Goal: Transaction & Acquisition: Purchase product/service

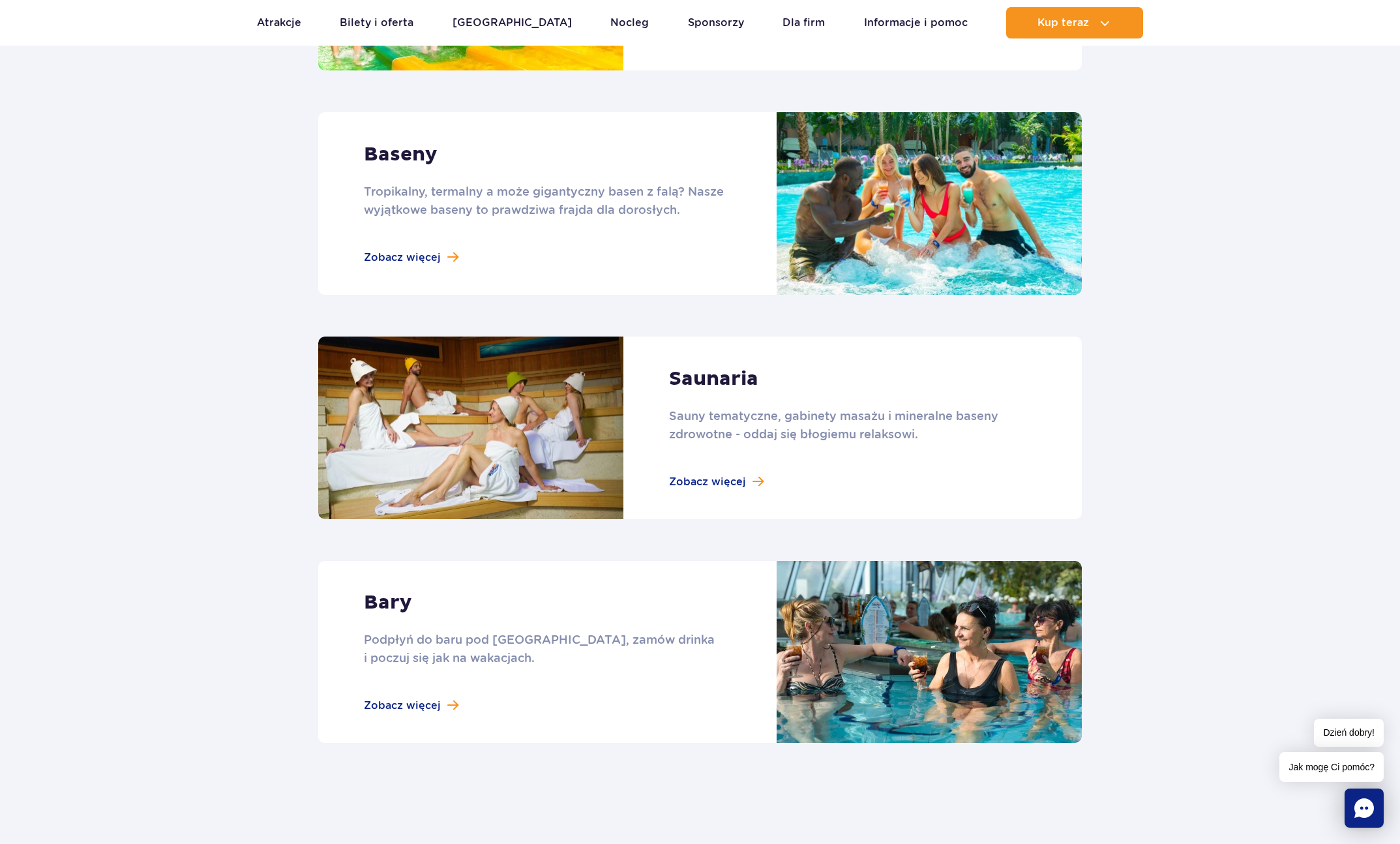
scroll to position [745, 0]
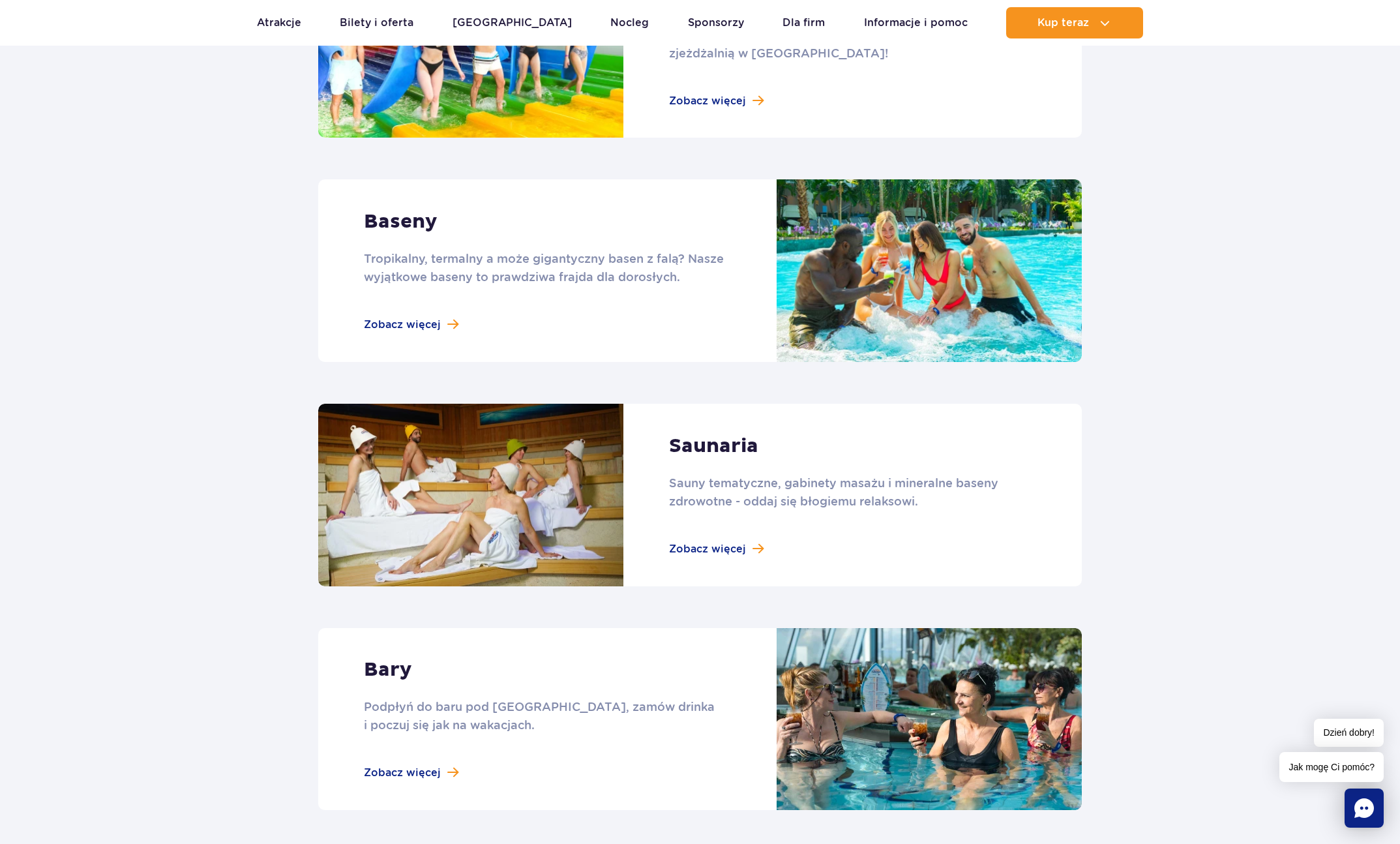
click at [381, 333] on link at bounding box center [700, 270] width 764 height 182
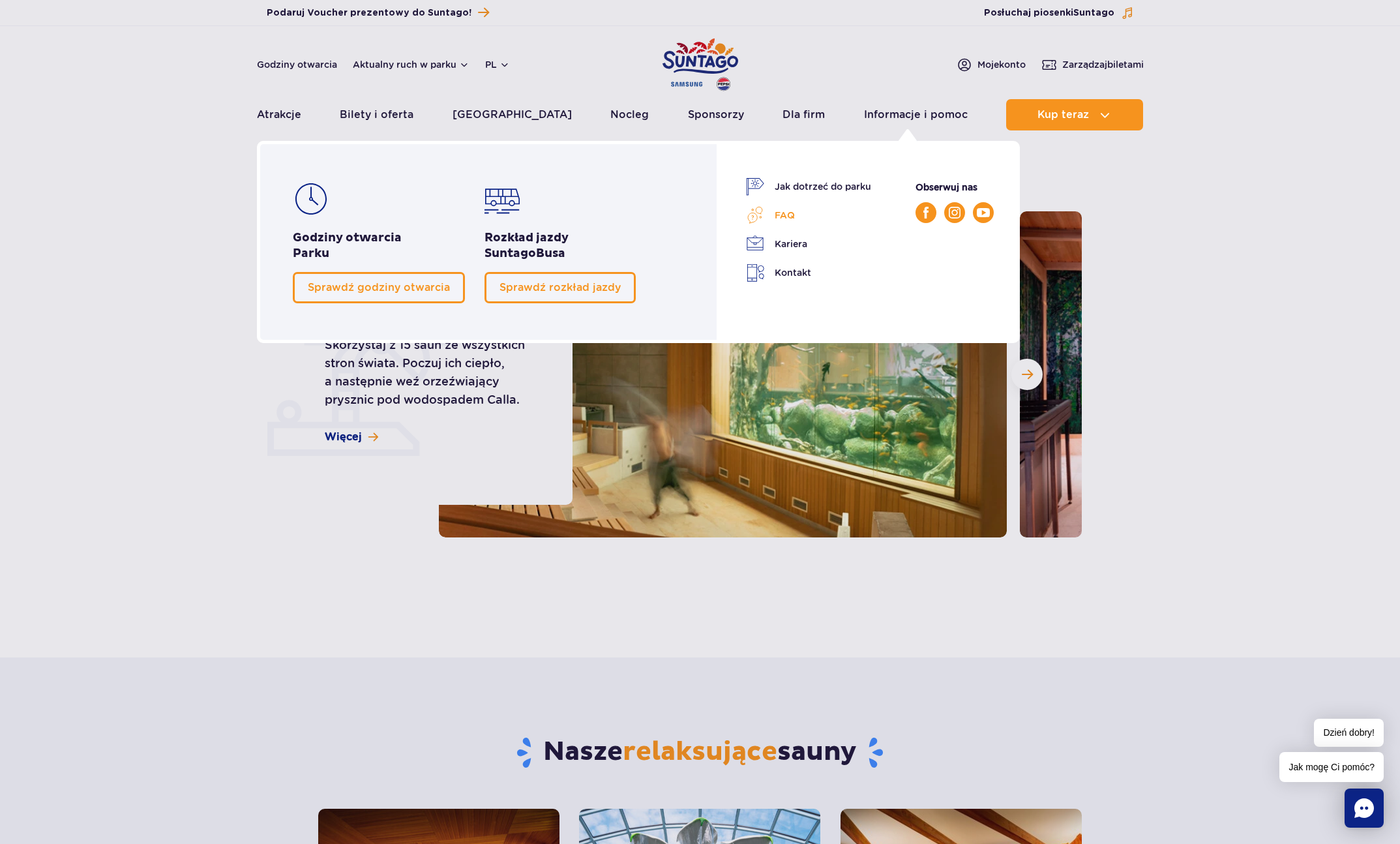
click at [782, 212] on link "FAQ" at bounding box center [809, 215] width 126 height 18
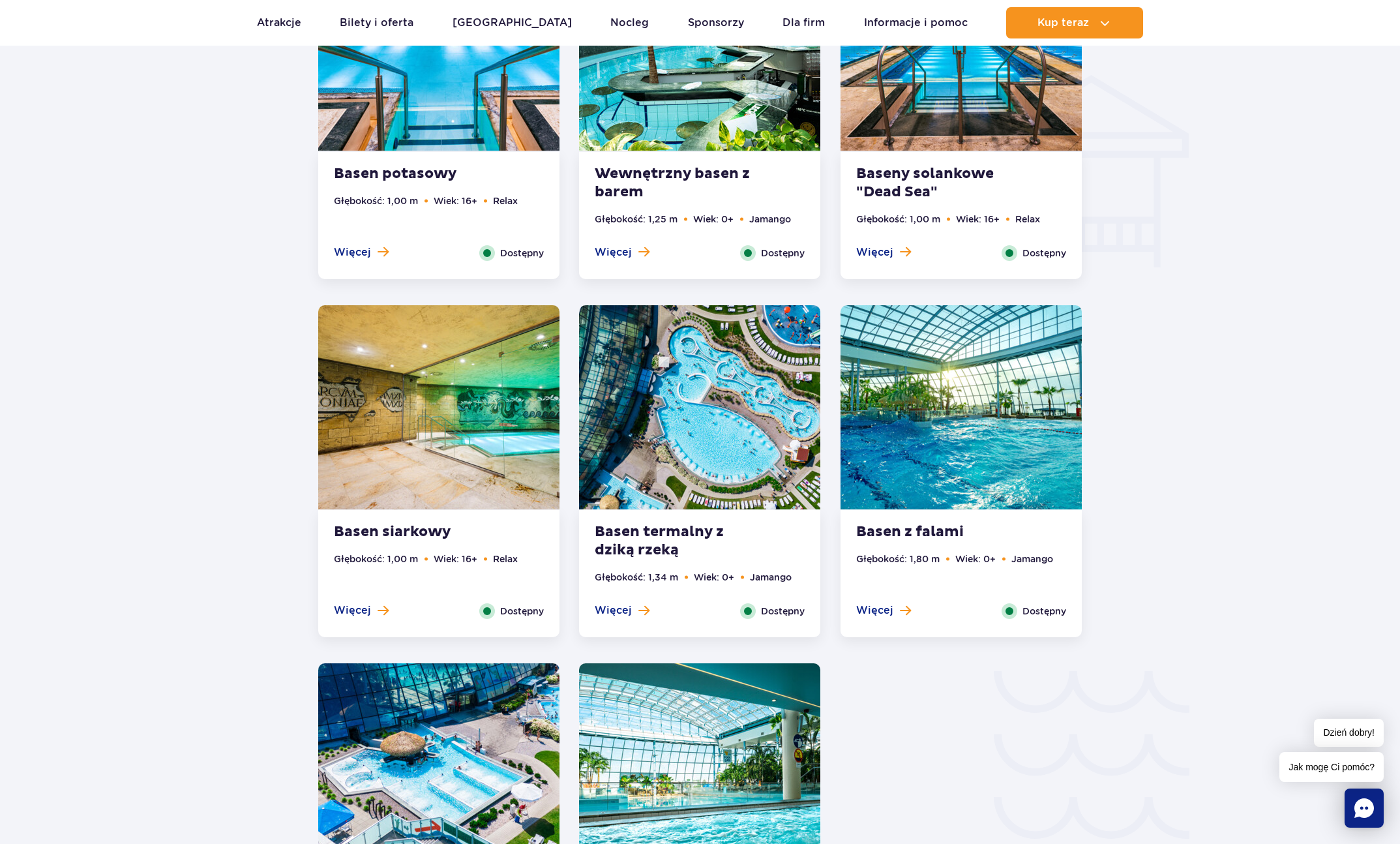
scroll to position [1529, 0]
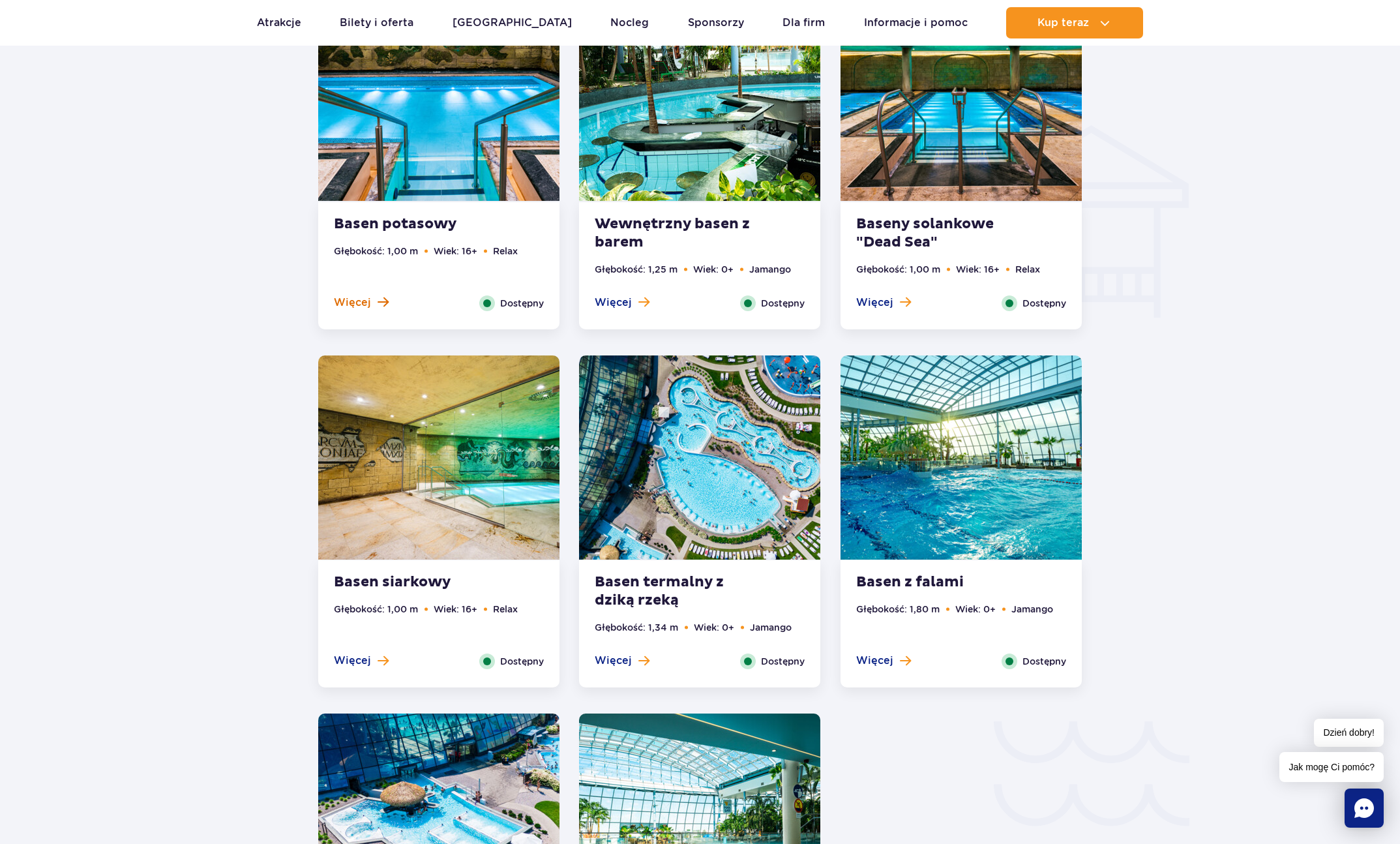
click at [347, 298] on span "Więcej" at bounding box center [352, 302] width 37 height 14
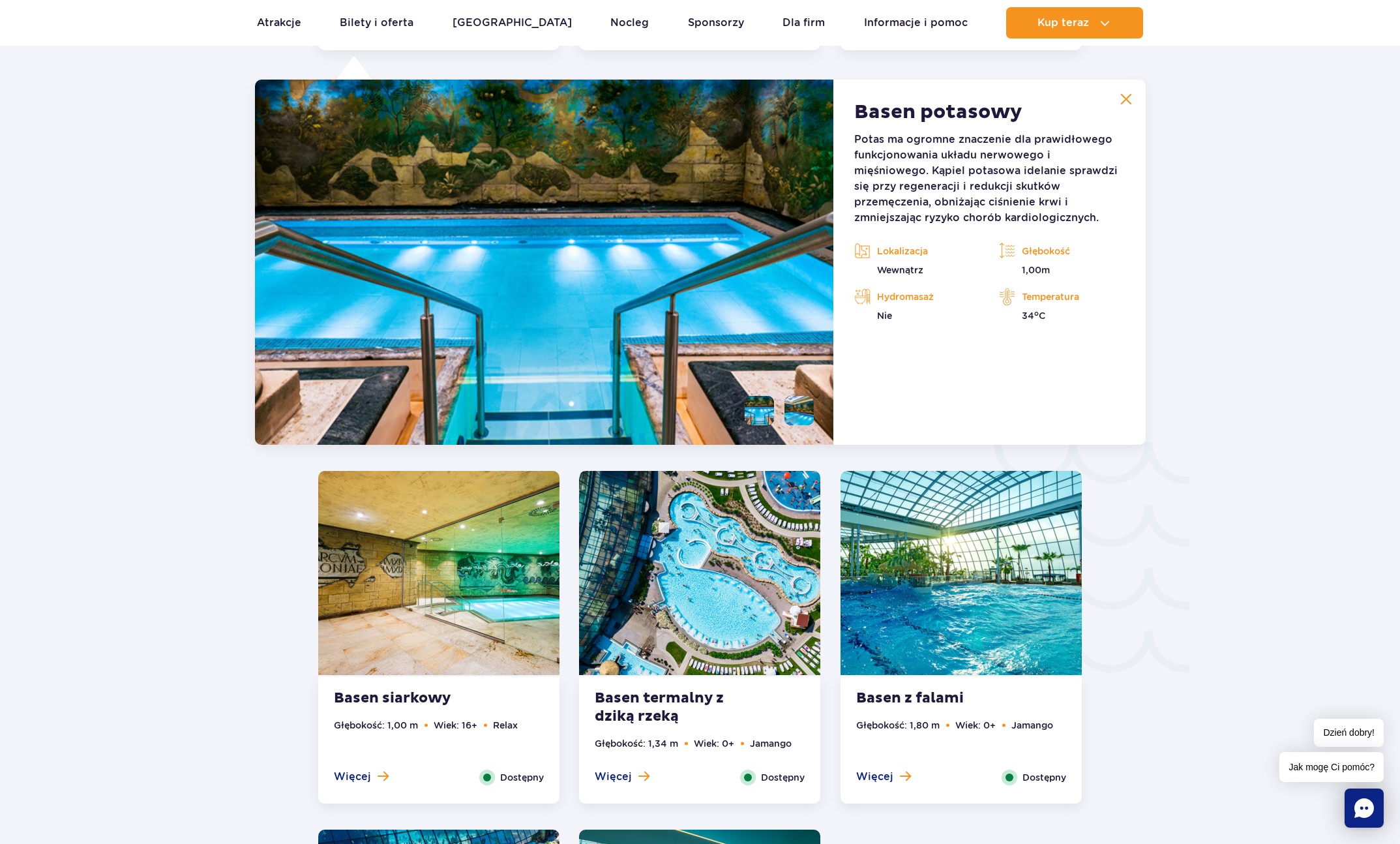
scroll to position [1809, 0]
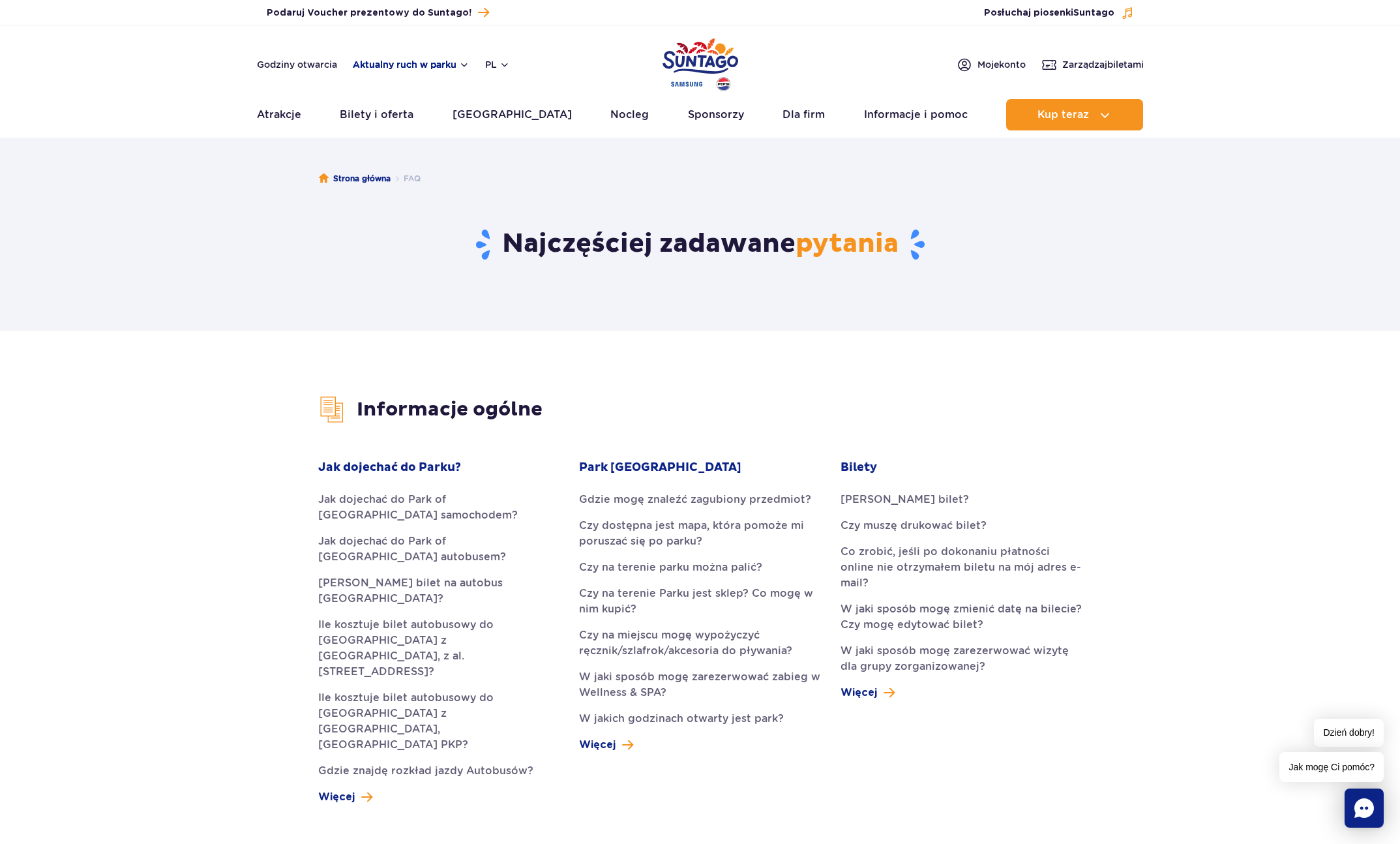
click at [402, 67] on button "Aktualny ruch w parku" at bounding box center [411, 64] width 117 height 11
click at [875, 66] on div "Godziny otwarcia Aktualny ruch w parku Aktualny ruch w parku Jamango Relax Saun…" at bounding box center [700, 64] width 887 height 16
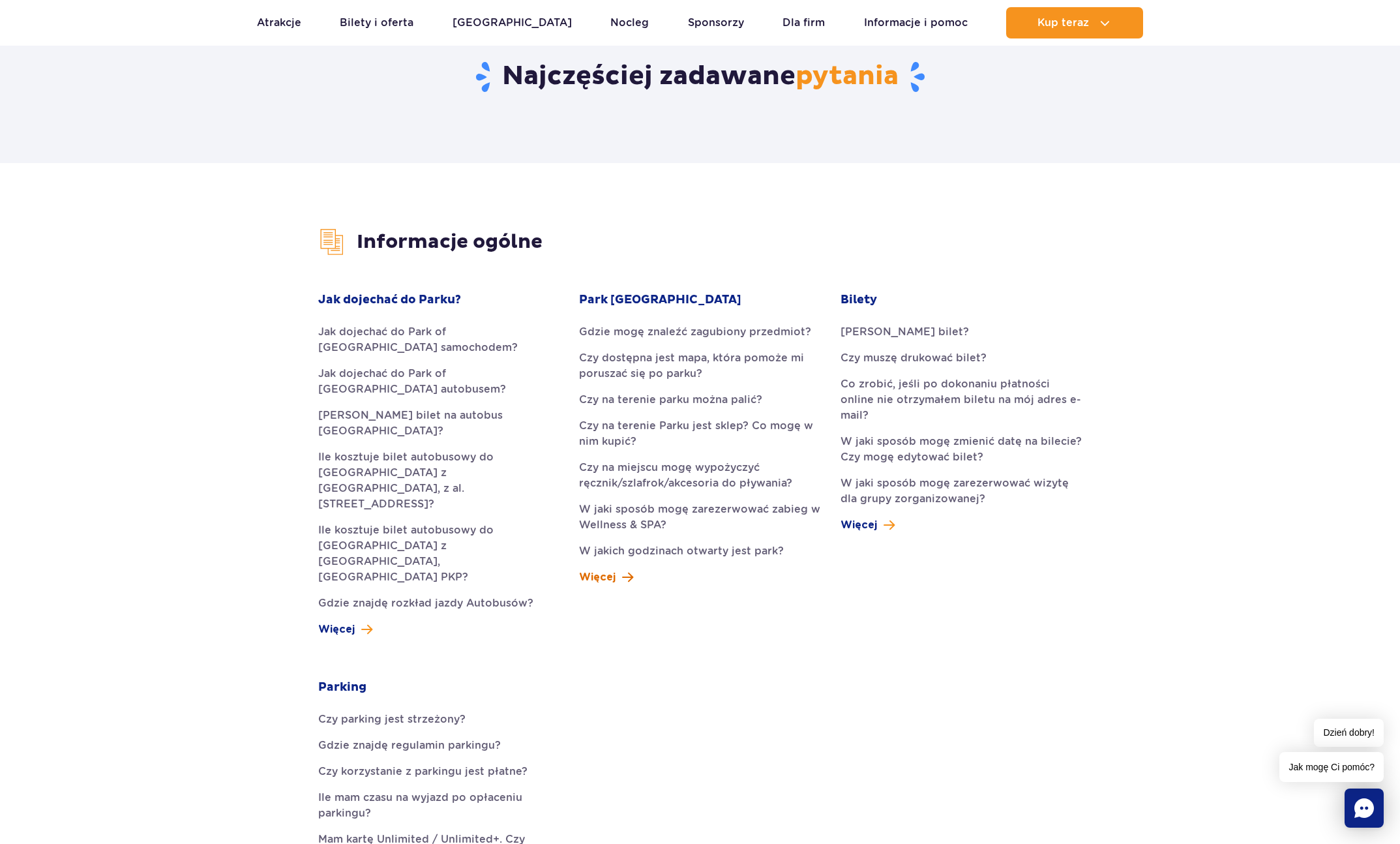
scroll to position [235, 0]
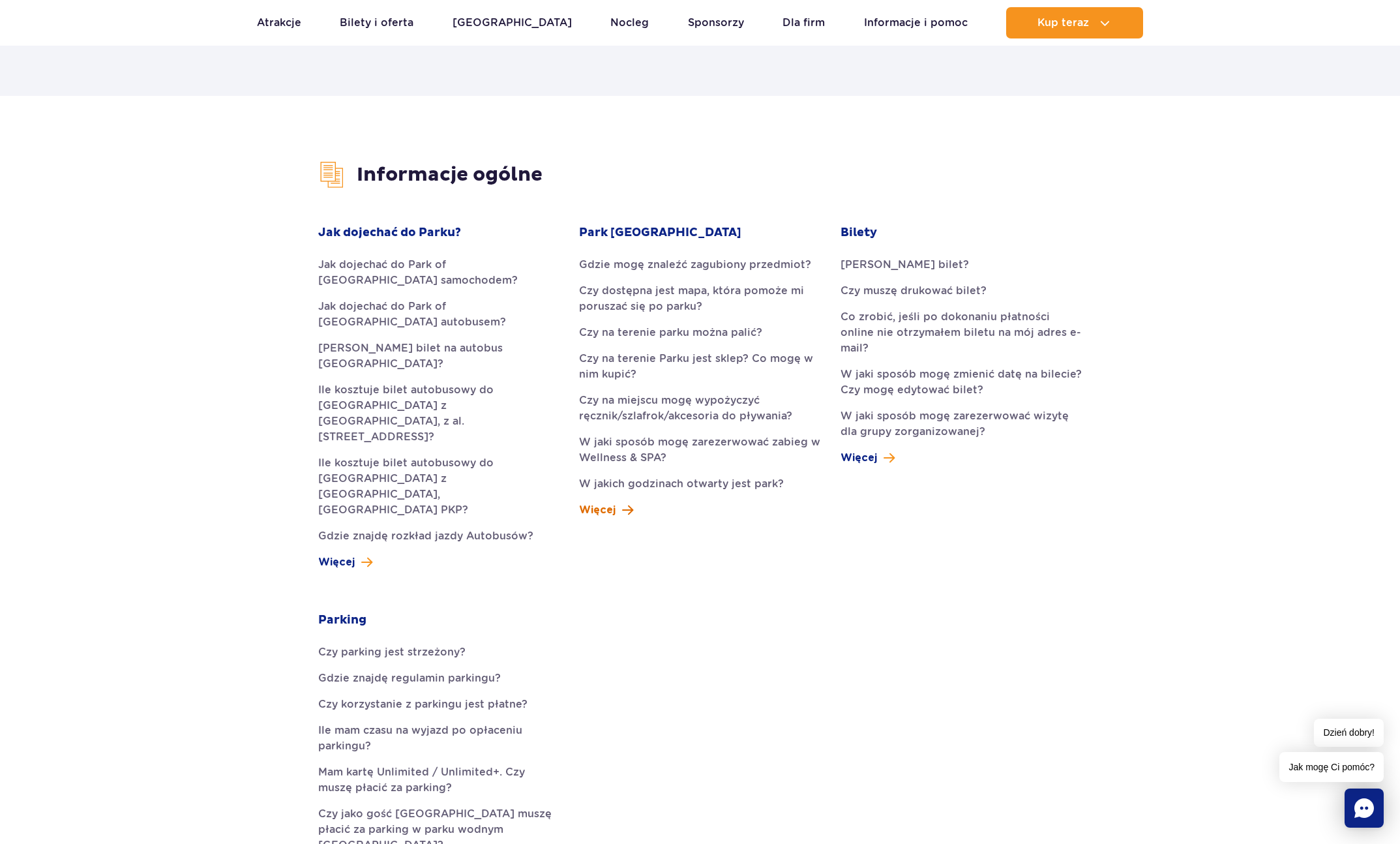
click at [617, 511] on link "Więcej" at bounding box center [606, 510] width 54 height 16
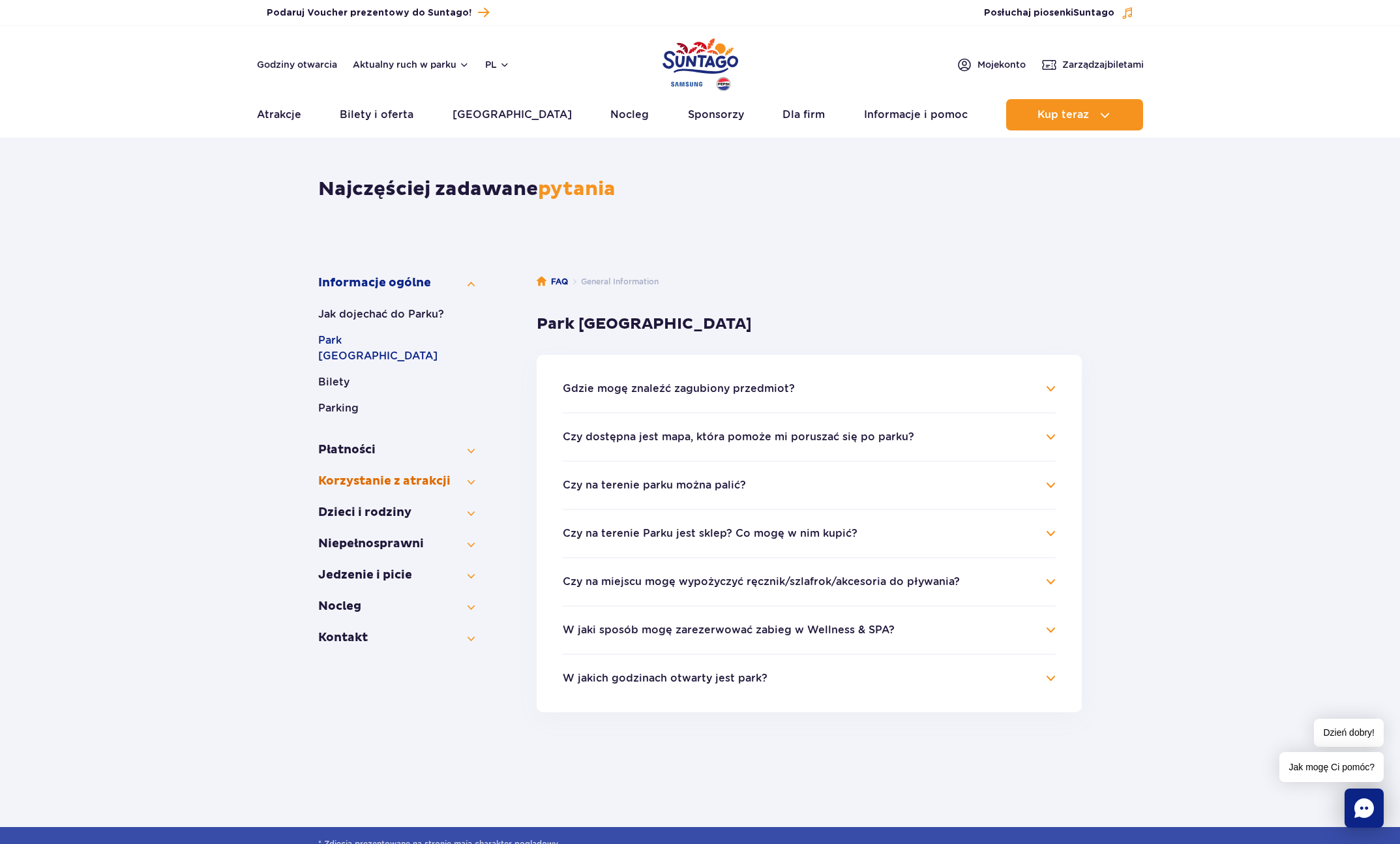
click at [351, 474] on button "Korzystanie z atrakcji" at bounding box center [397, 481] width 157 height 16
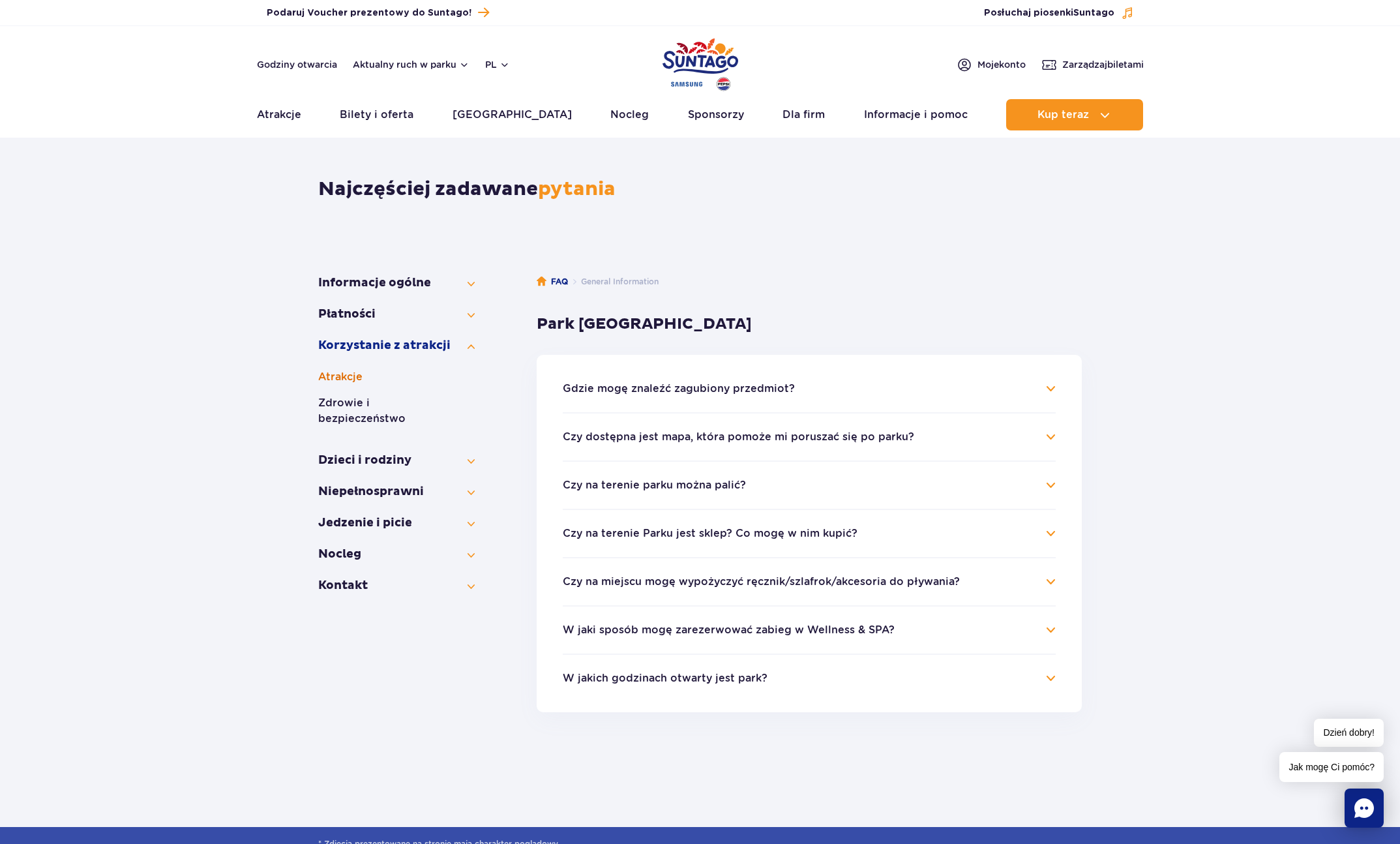
click at [355, 373] on button "Atrakcje" at bounding box center [397, 377] width 157 height 16
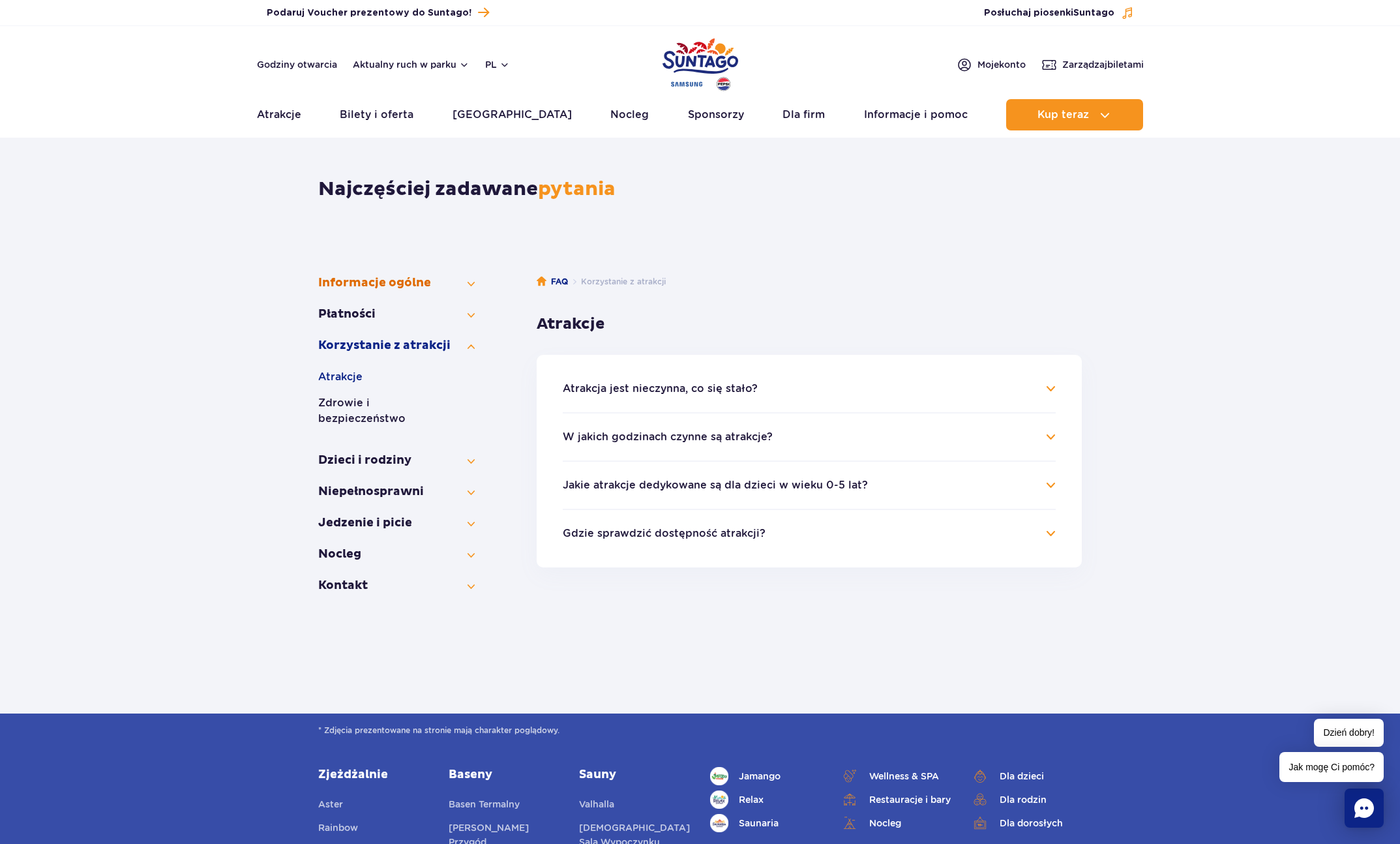
click at [353, 281] on button "Informacje ogólne" at bounding box center [397, 282] width 157 height 16
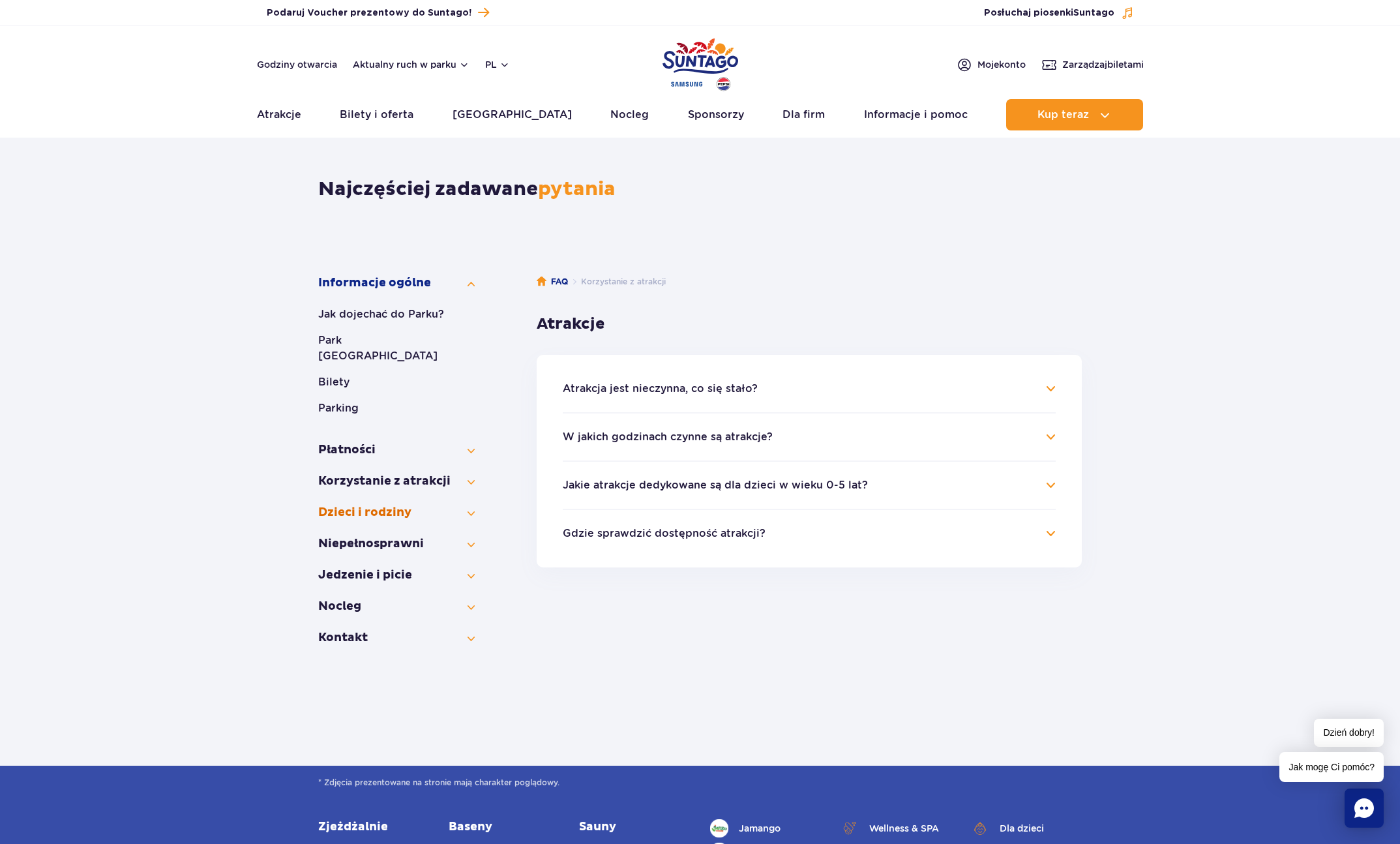
click at [342, 505] on button "Dzieci i rodziny" at bounding box center [397, 512] width 157 height 16
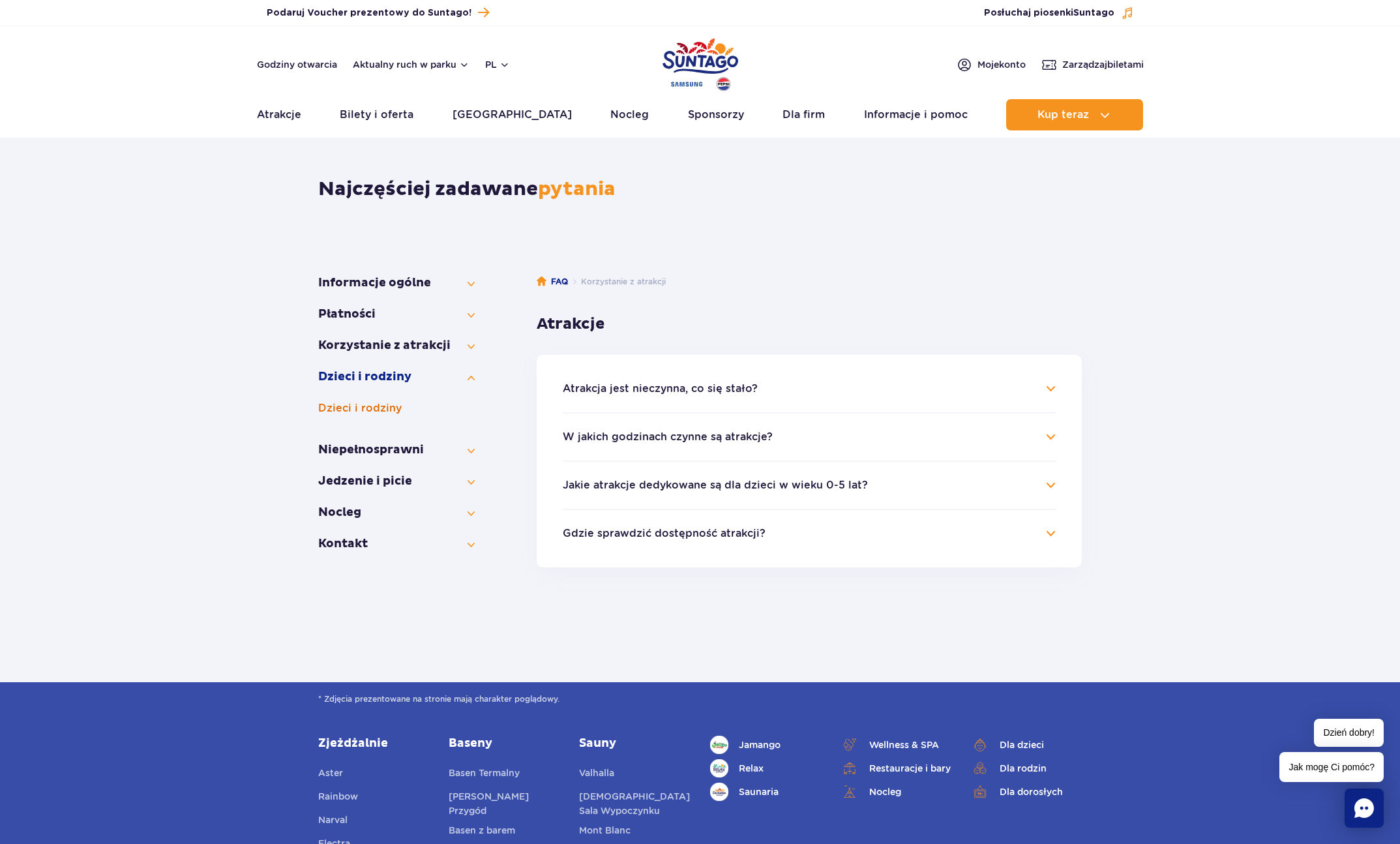
click at [351, 413] on button "Dzieci i rodziny" at bounding box center [397, 408] width 157 height 16
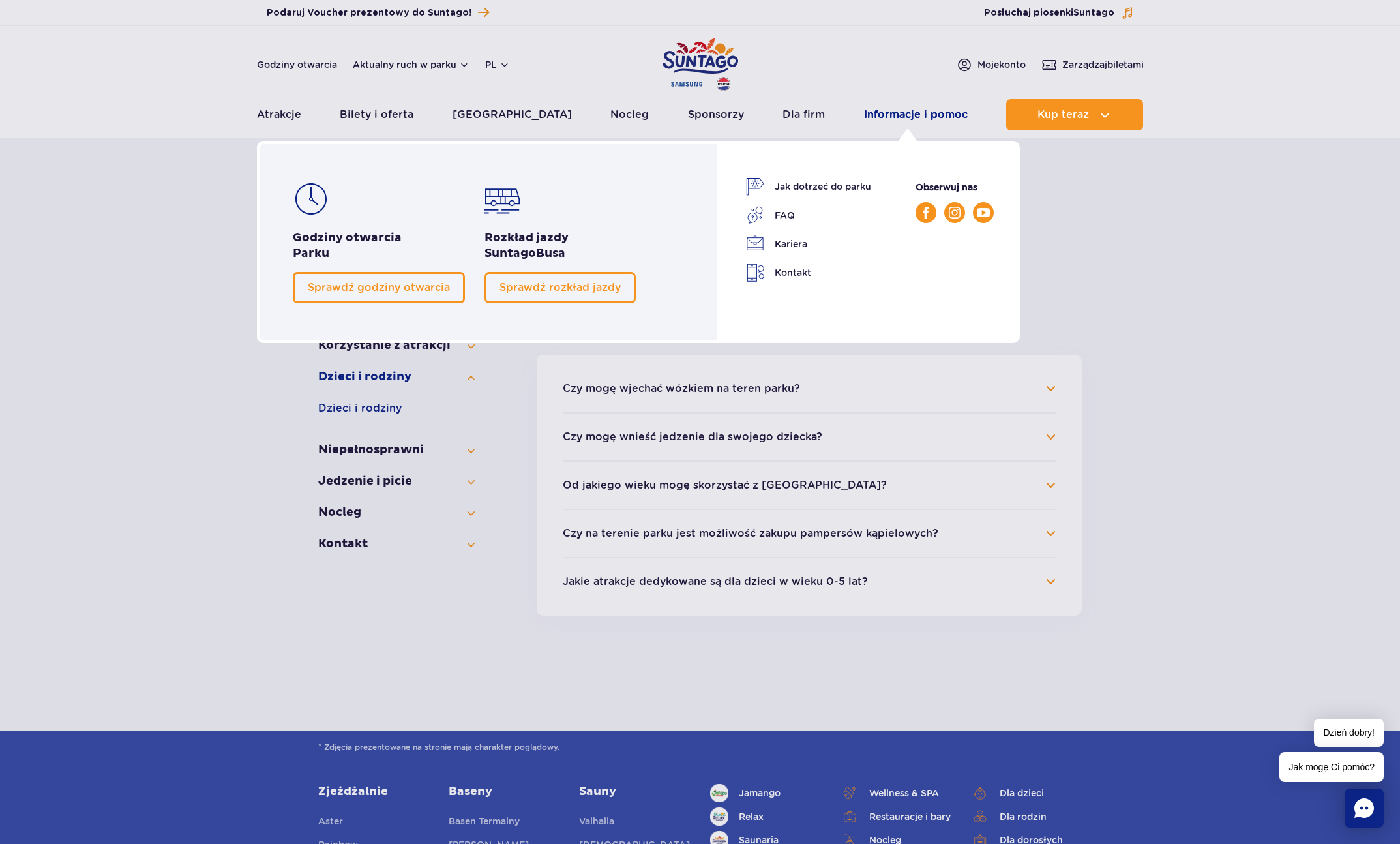
click at [940, 121] on link "Informacje i pomoc" at bounding box center [916, 115] width 103 height 31
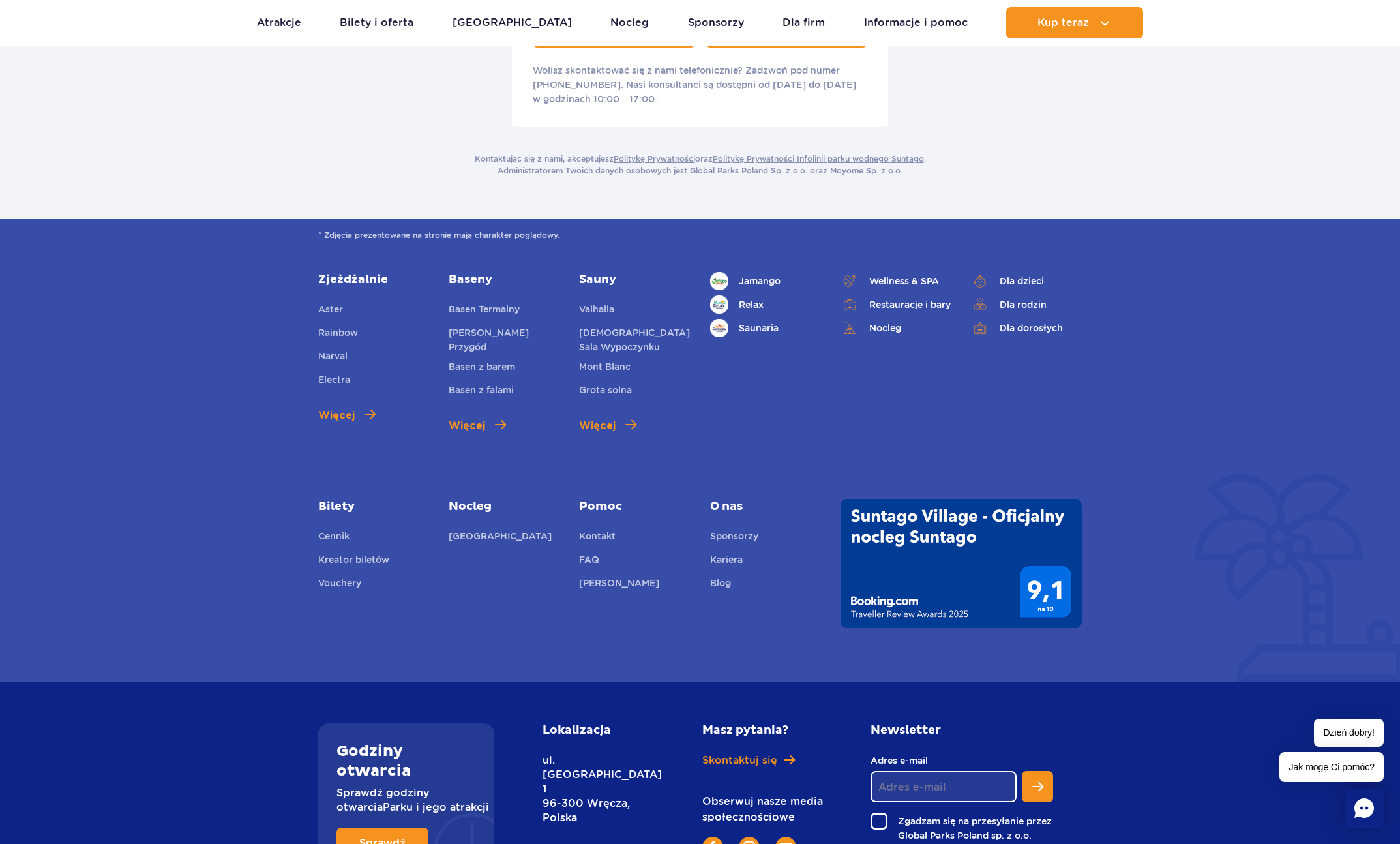
scroll to position [2555, 0]
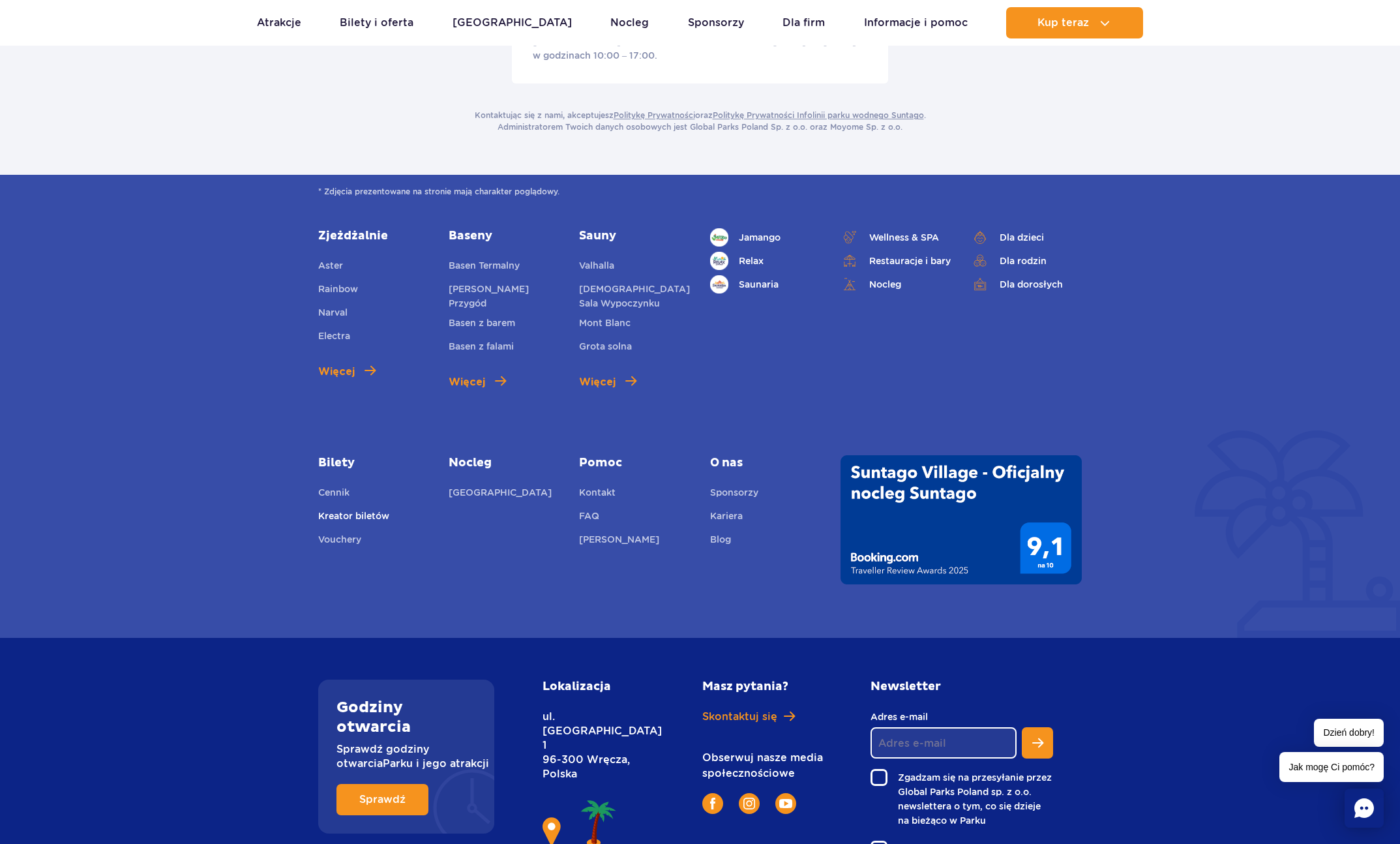
click at [337, 509] on link "Kreator biletów" at bounding box center [354, 518] width 71 height 18
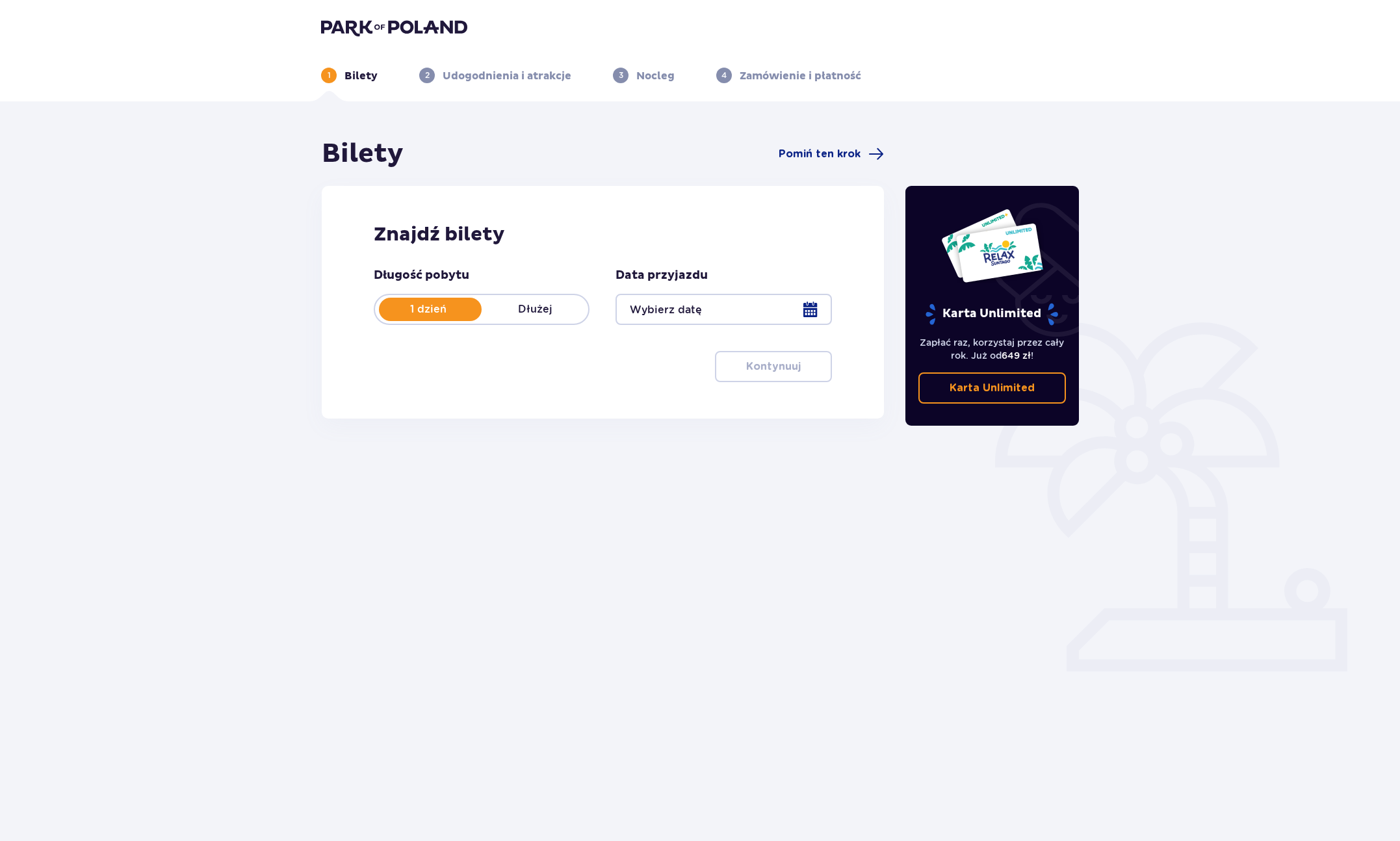
click at [784, 312] on div at bounding box center [723, 309] width 216 height 31
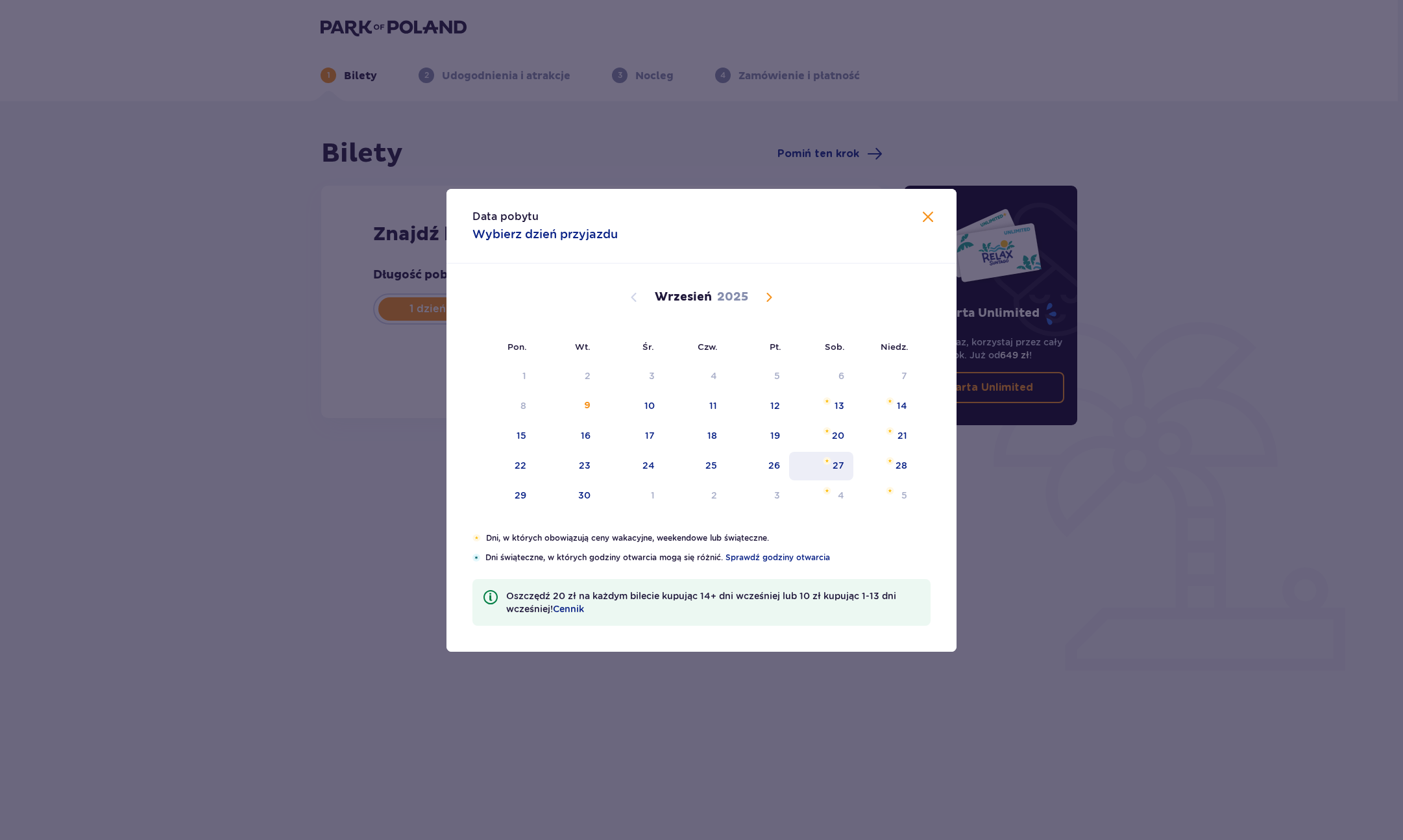
click at [842, 464] on div "27" at bounding box center [838, 466] width 11 height 13
type input "[DATE]"
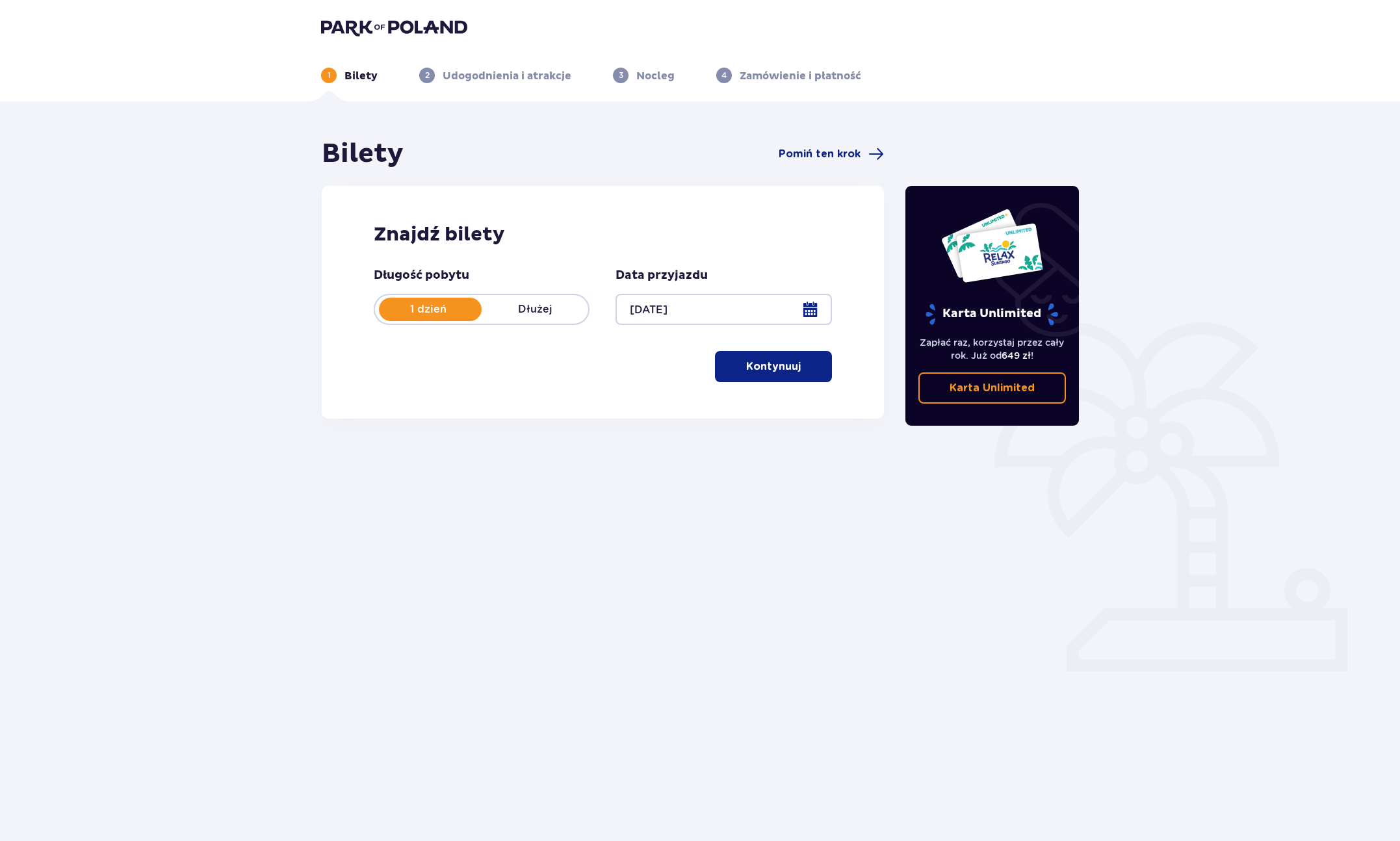
click at [751, 362] on p "Kontynuuj" at bounding box center [773, 366] width 55 height 14
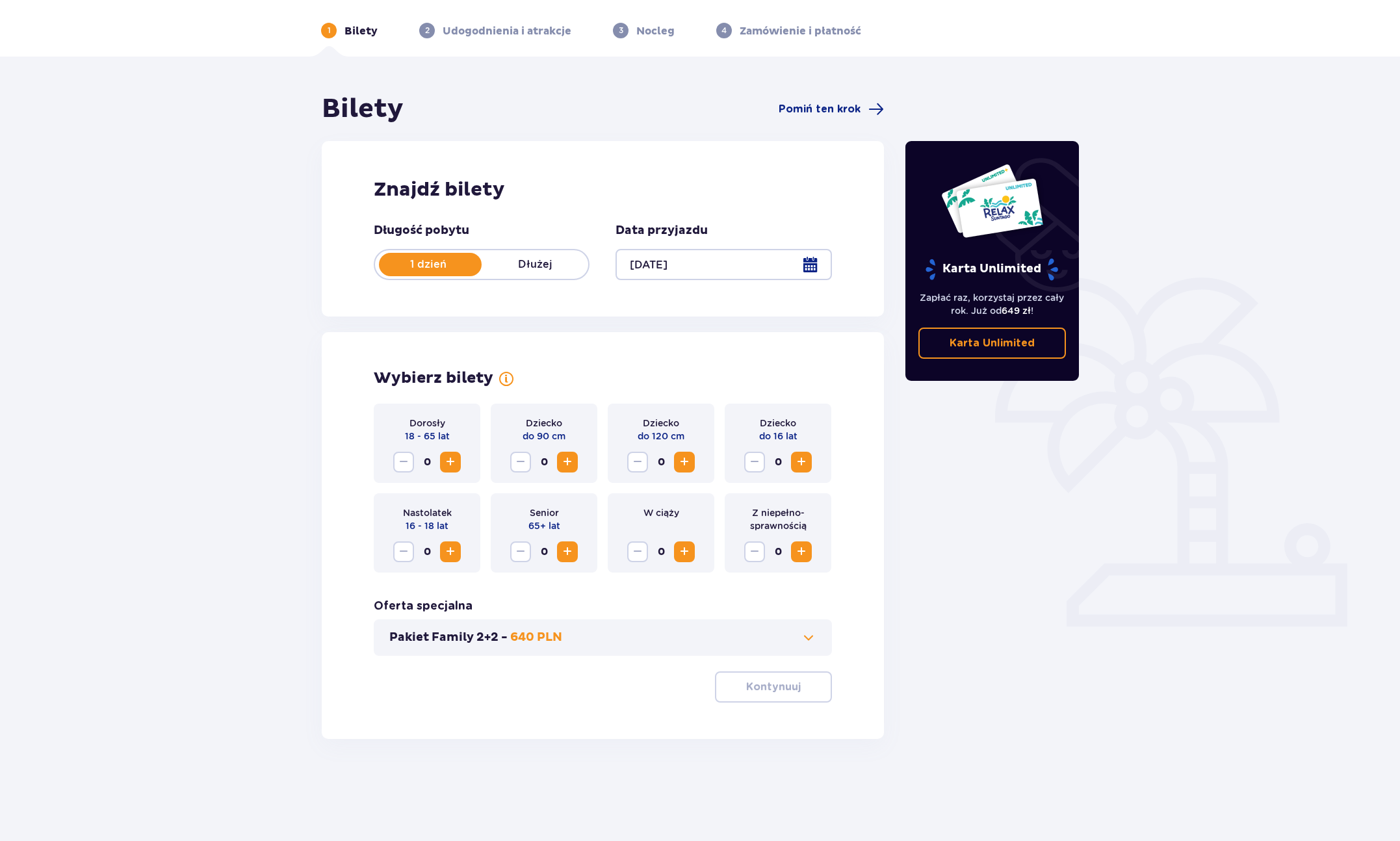
scroll to position [47, 0]
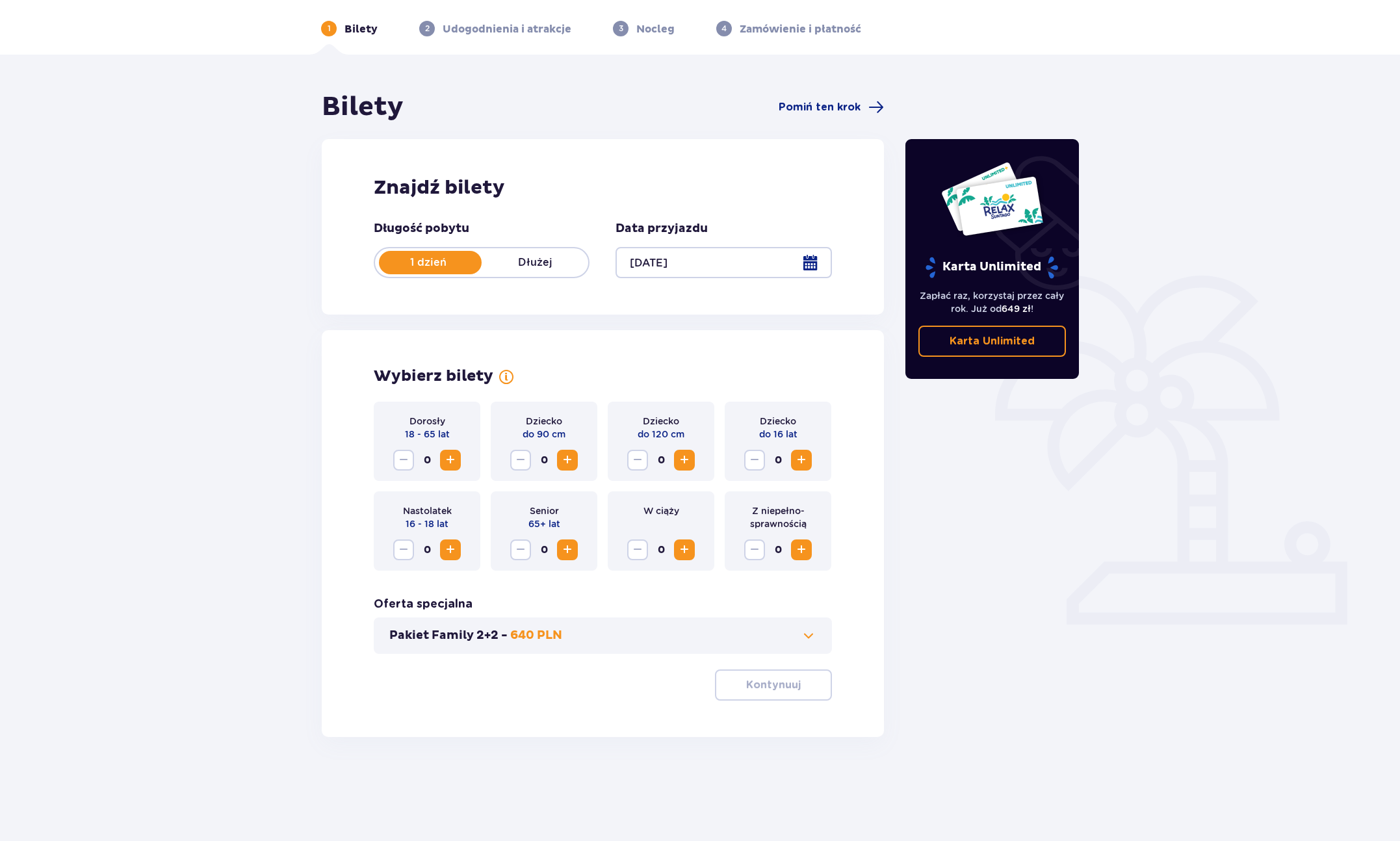
click at [436, 456] on span "0" at bounding box center [426, 460] width 20 height 20
click at [444, 456] on span "Increase" at bounding box center [450, 460] width 16 height 16
click at [761, 690] on p "Kontynuuj" at bounding box center [773, 684] width 55 height 14
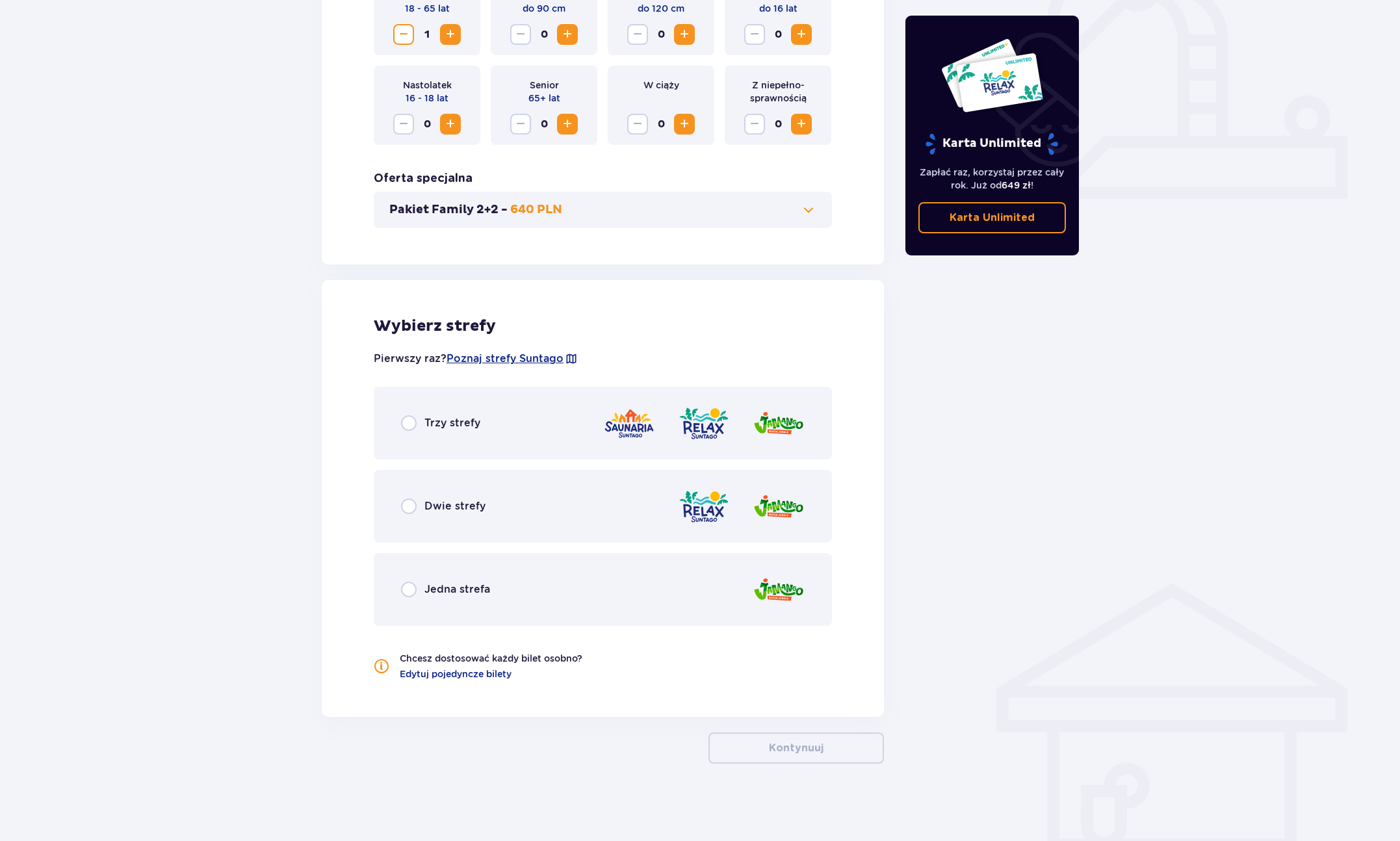
scroll to position [473, 0]
click at [410, 425] on input "radio" at bounding box center [408, 422] width 16 height 16
radio input "true"
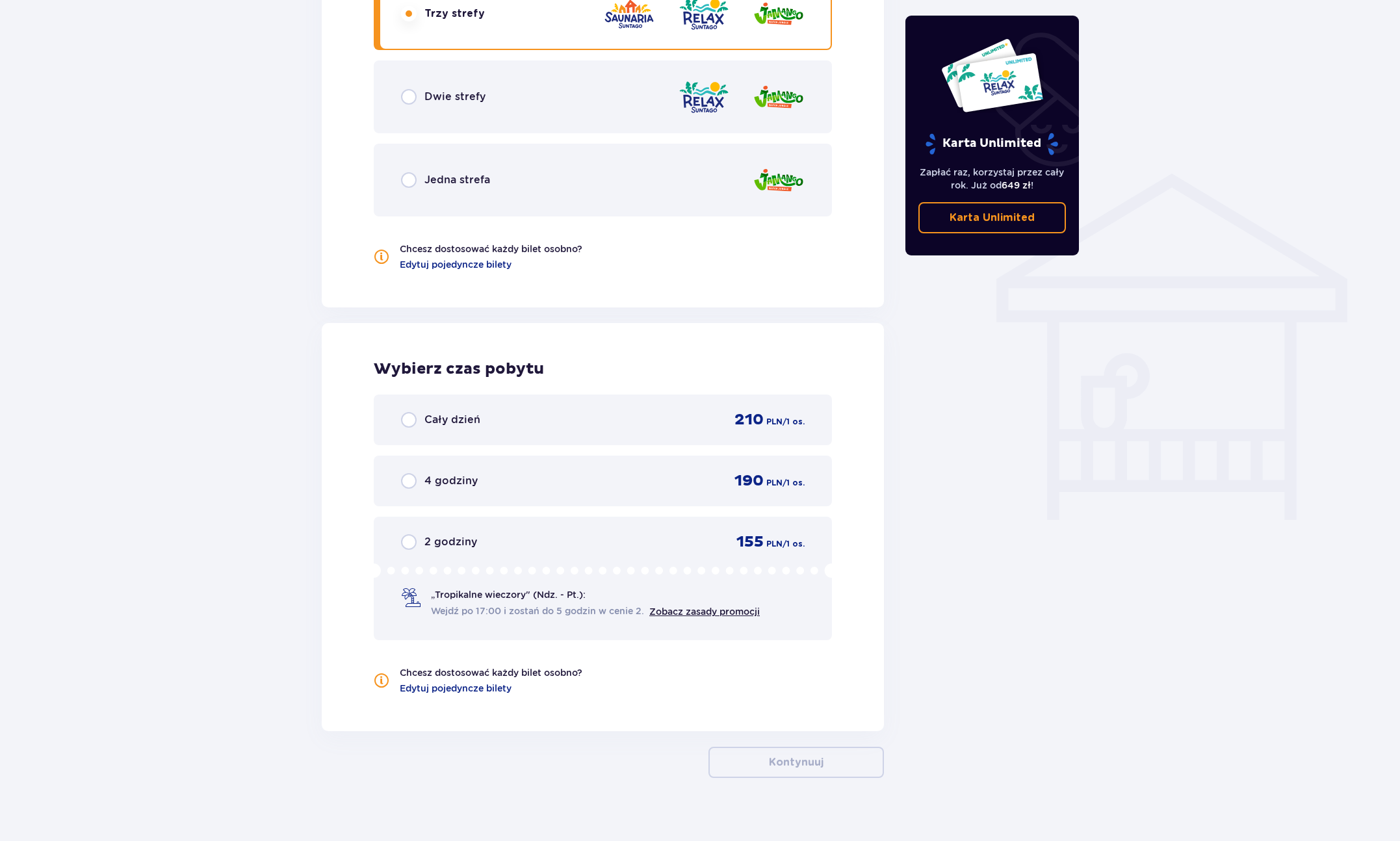
scroll to position [897, 0]
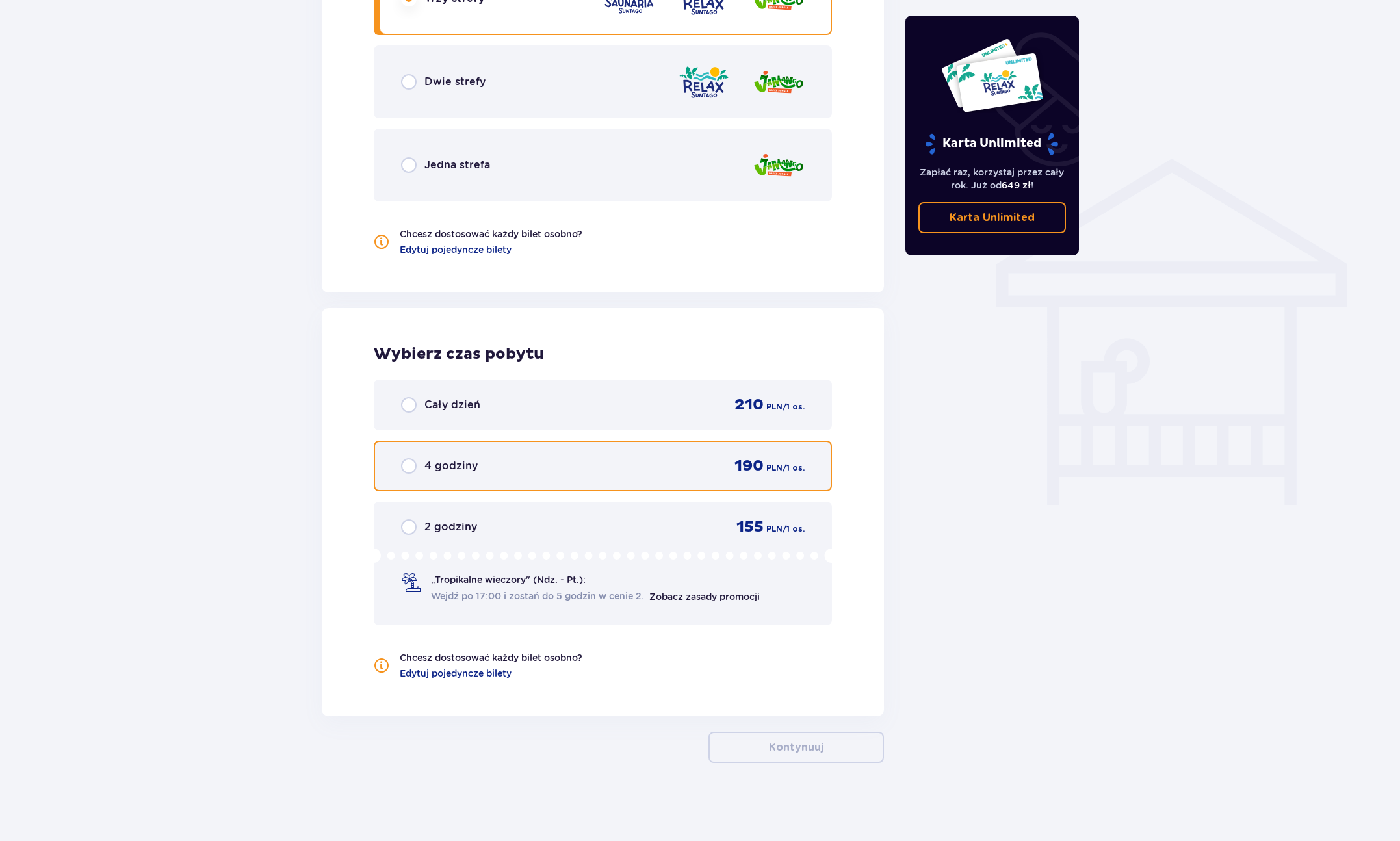
click at [412, 464] on input "radio" at bounding box center [408, 465] width 16 height 16
radio input "true"
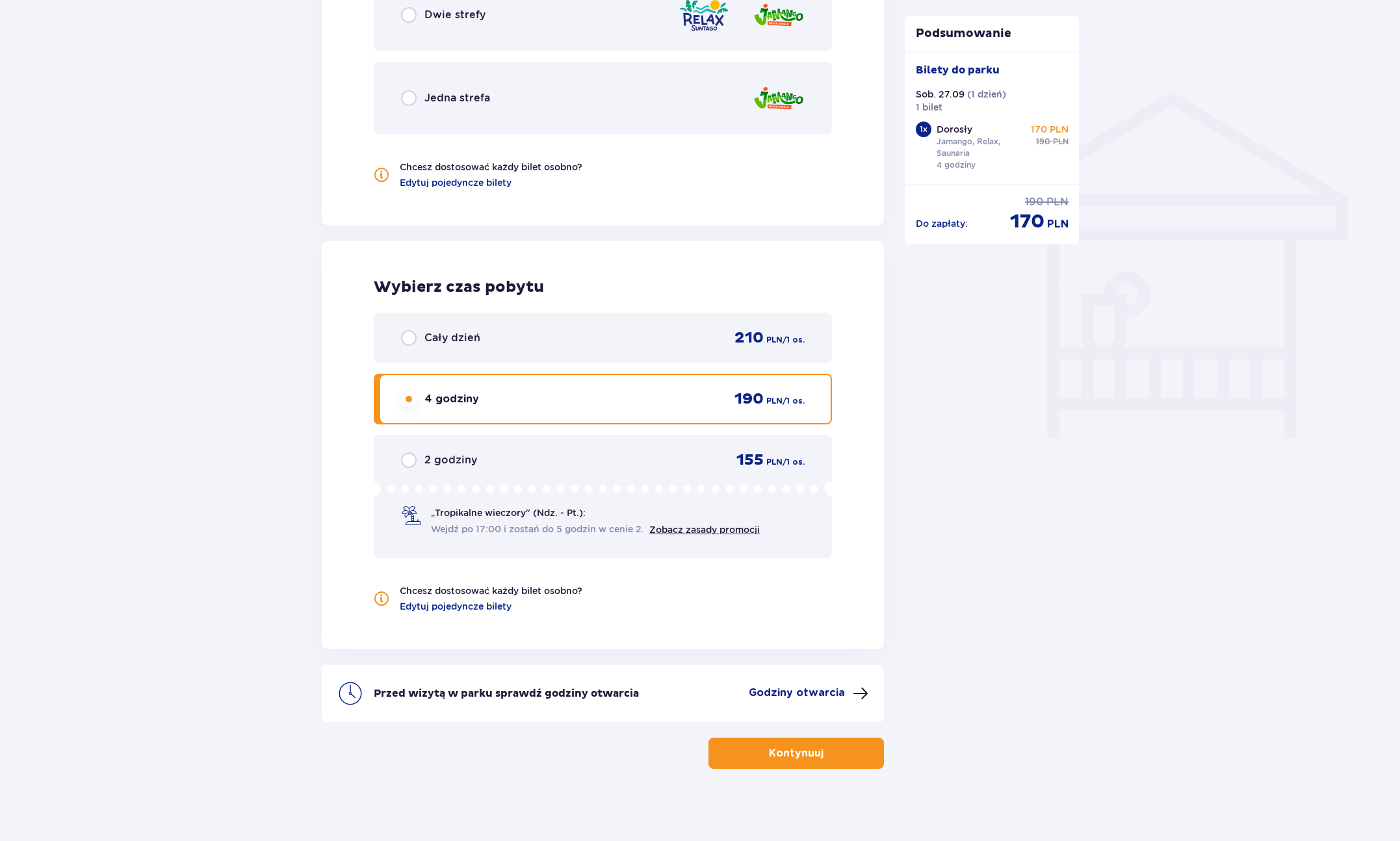
scroll to position [969, 0]
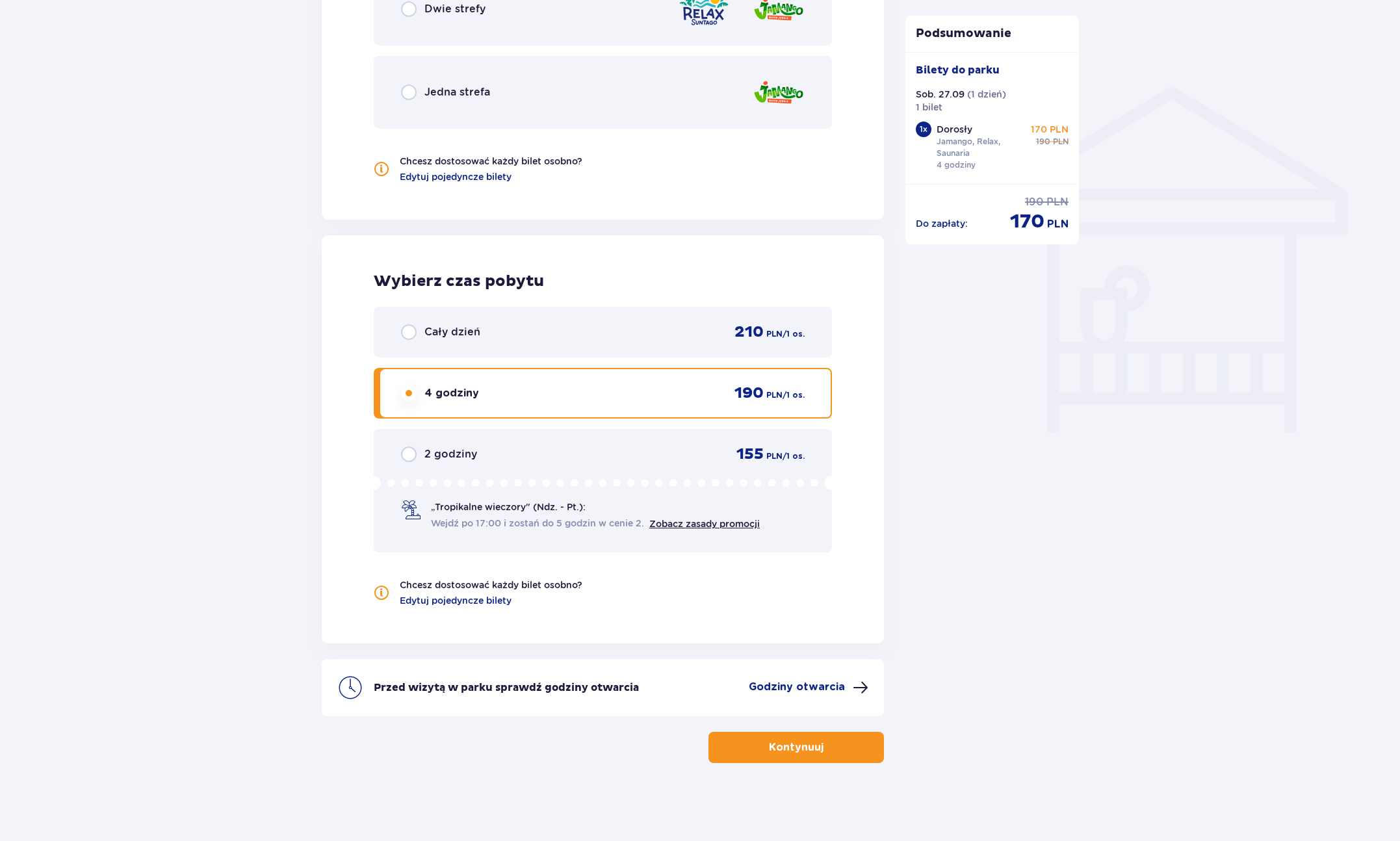
click at [763, 757] on button "Kontynuuj" at bounding box center [796, 747] width 175 height 31
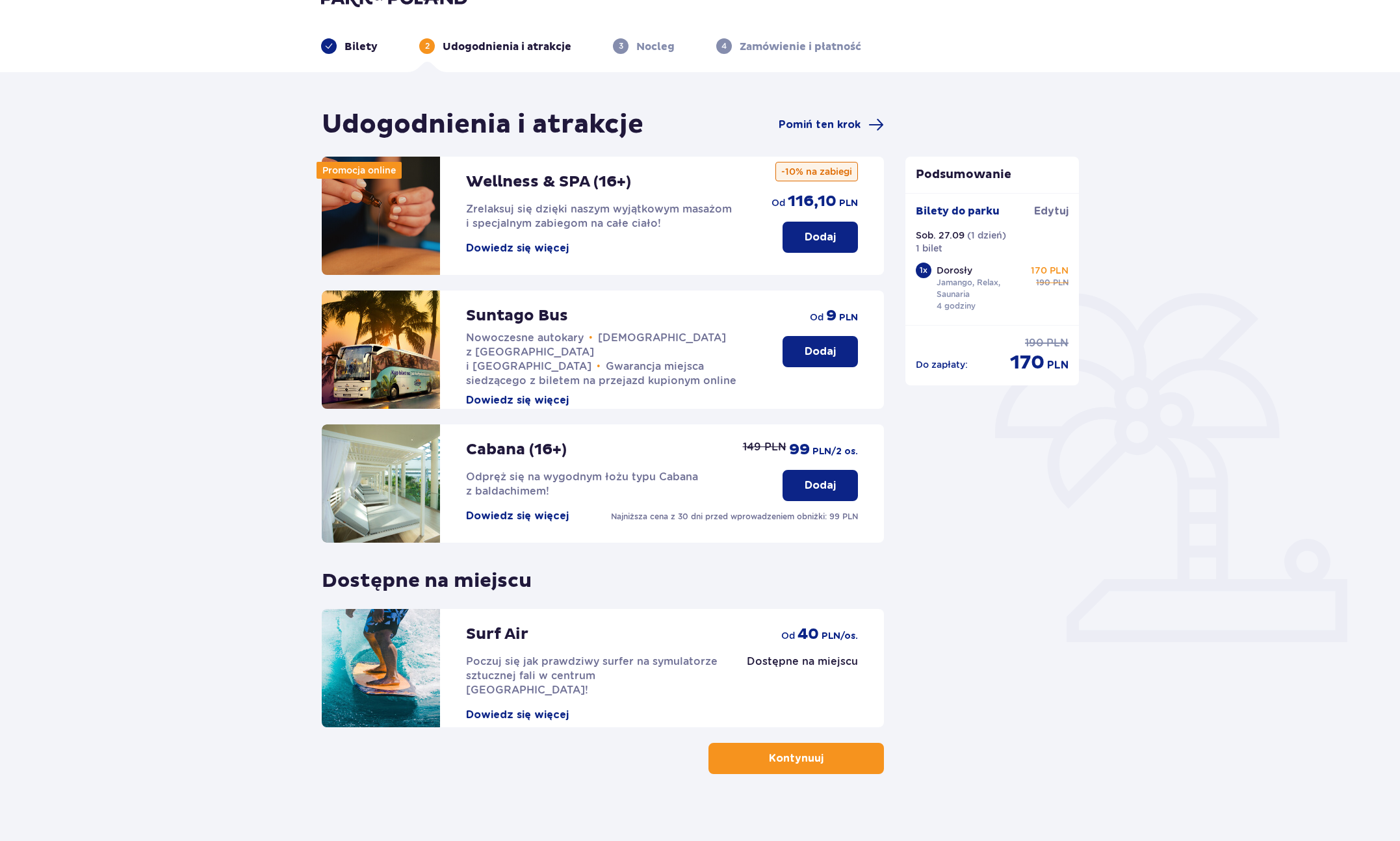
scroll to position [47, 0]
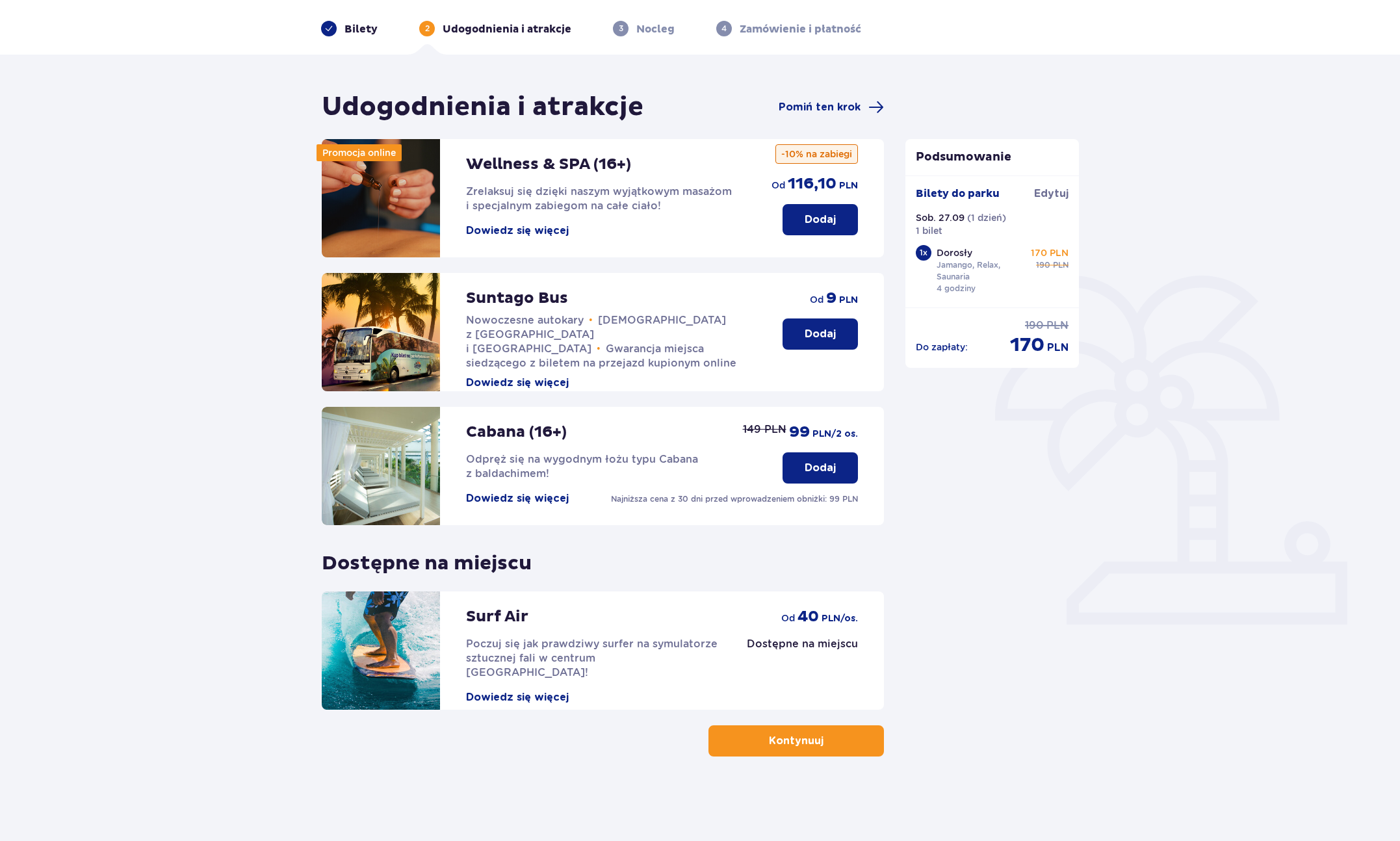
click at [820, 745] on span "button" at bounding box center [826, 740] width 16 height 16
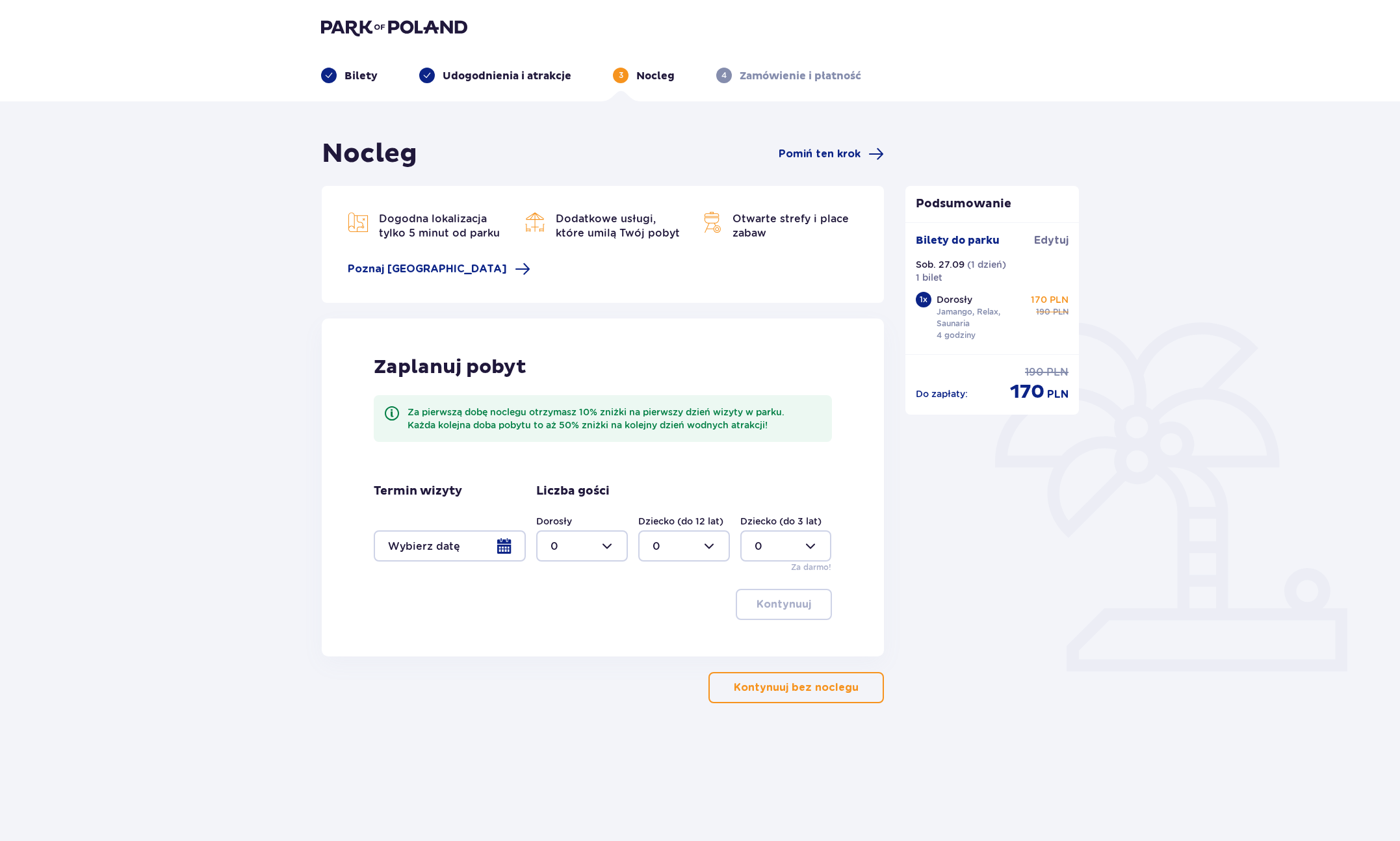
click at [797, 689] on p "Kontynuuj bez noclegu" at bounding box center [796, 687] width 125 height 14
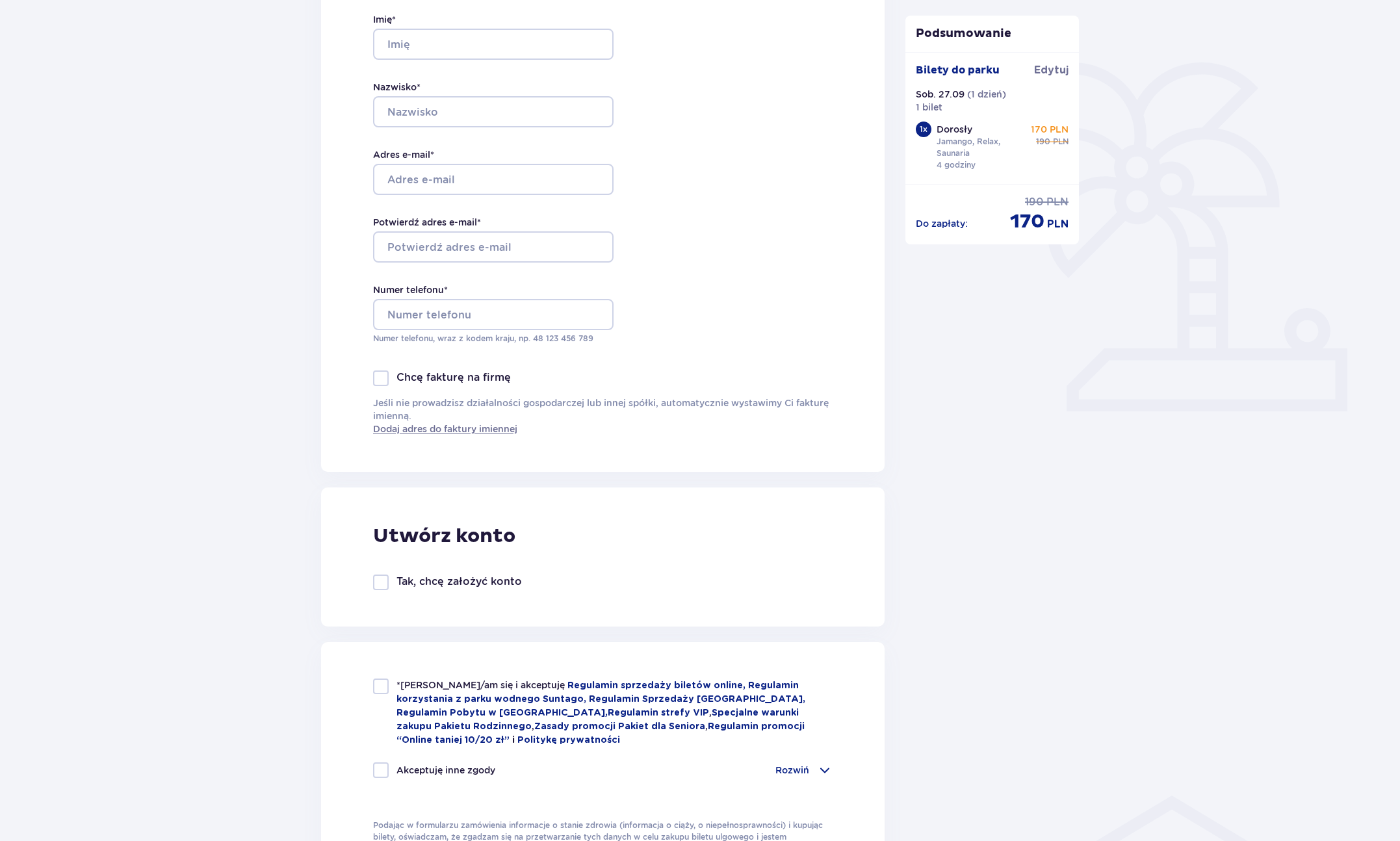
scroll to position [349, 0]
